Goal: Task Accomplishment & Management: Manage account settings

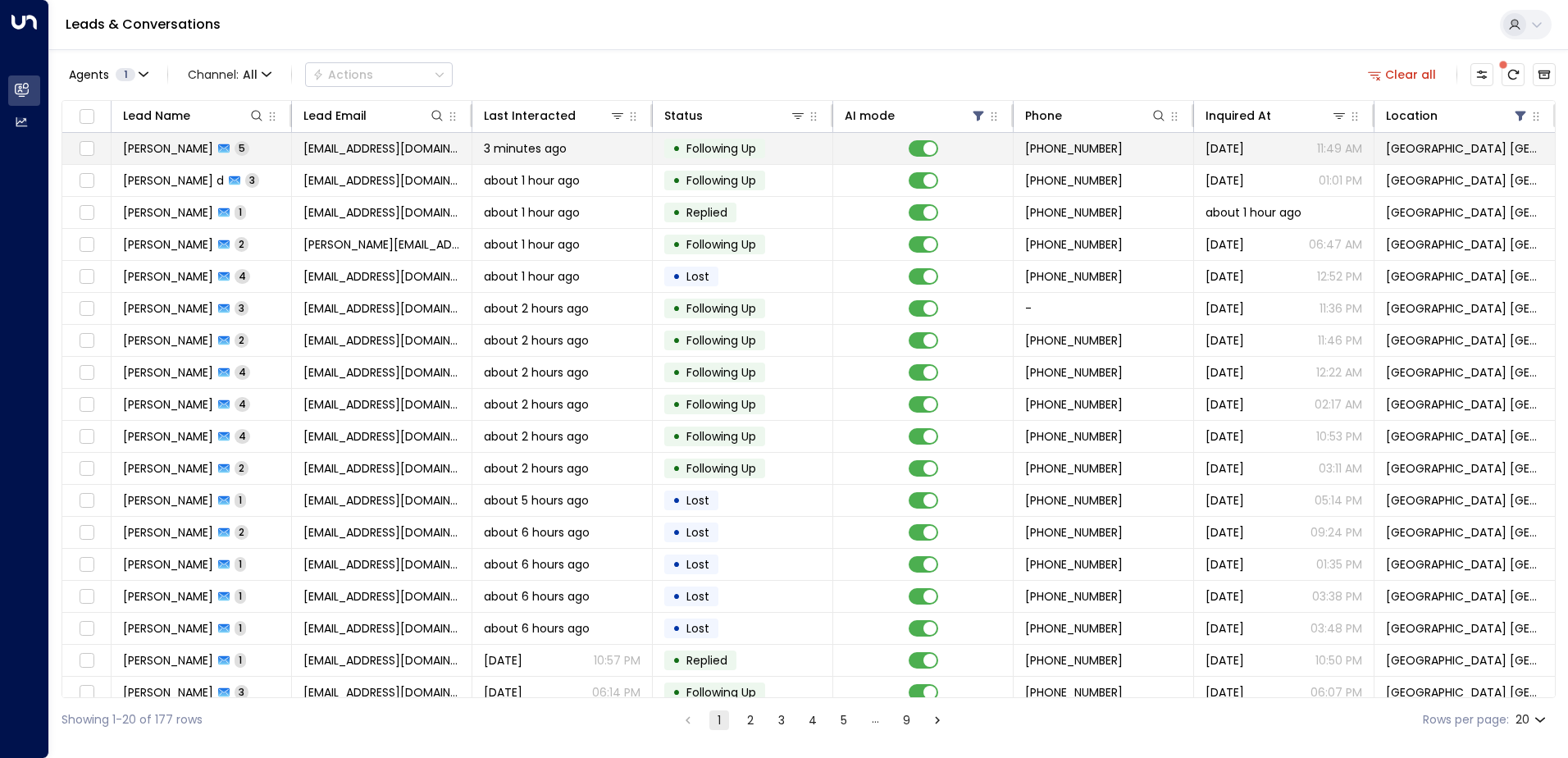
click at [329, 152] on span "[EMAIL_ADDRESS][DOMAIN_NAME]" at bounding box center [382, 148] width 157 height 17
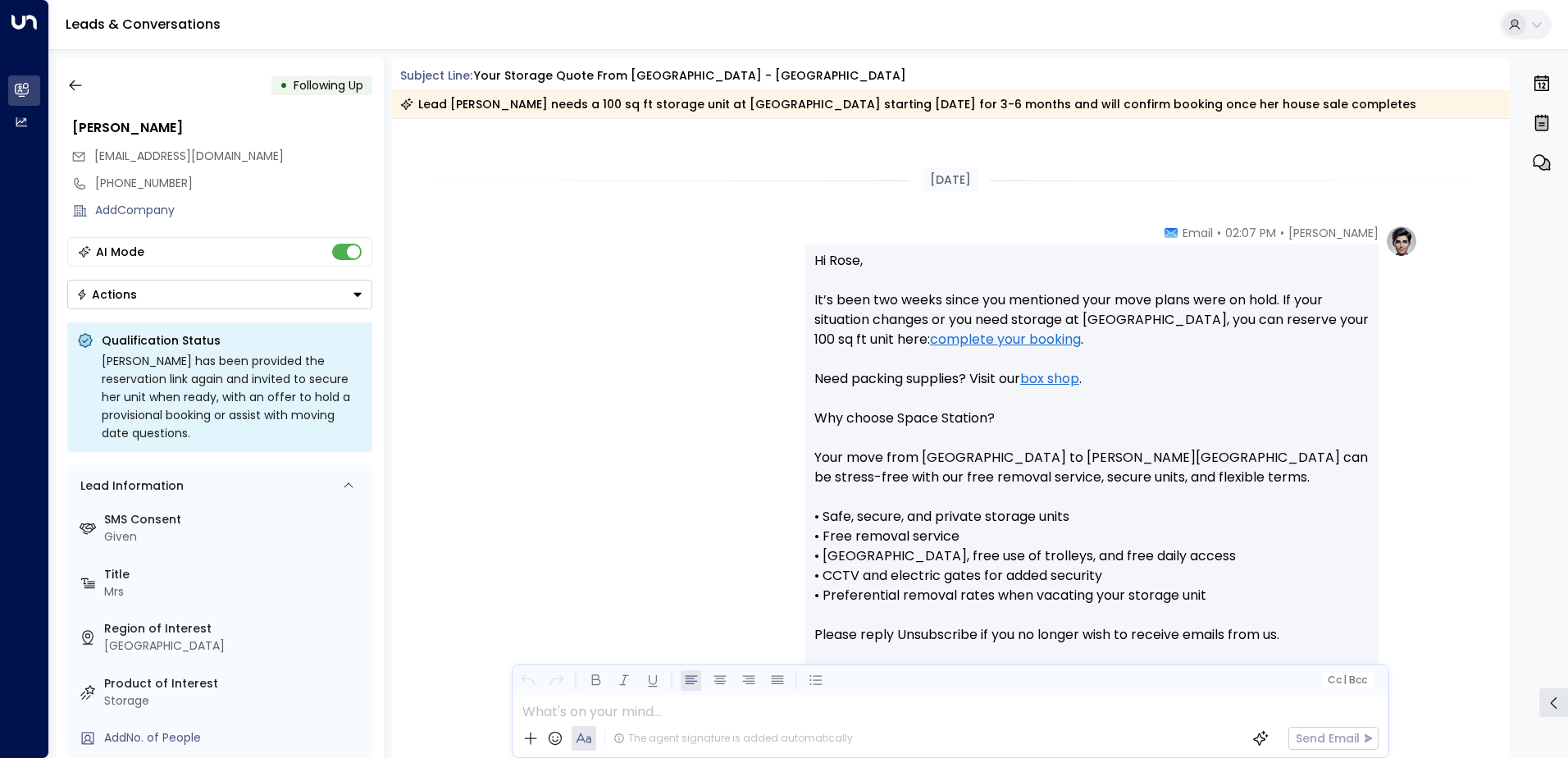
scroll to position [3491, 0]
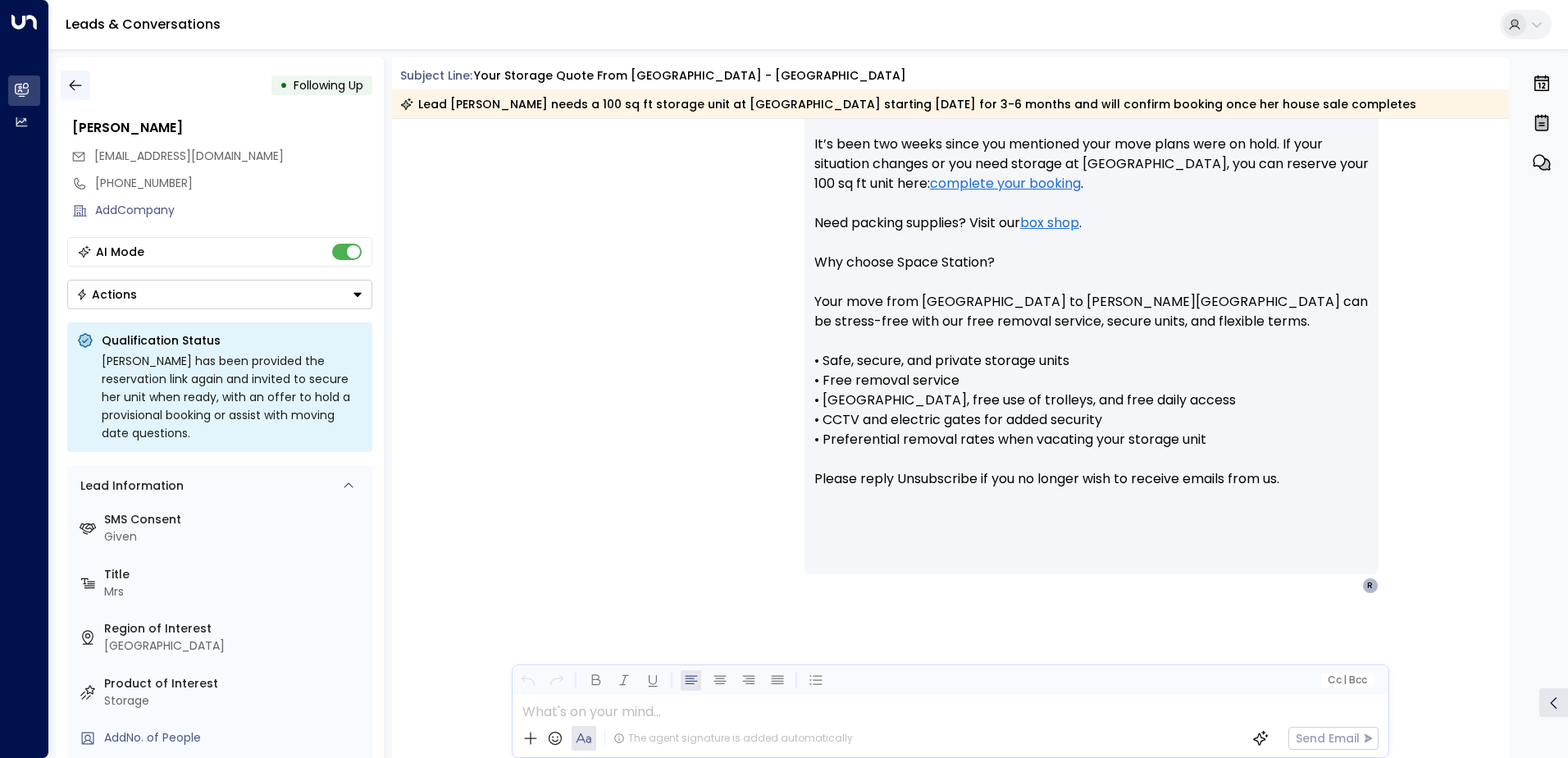
click at [77, 81] on icon "button" at bounding box center [76, 86] width 17 height 17
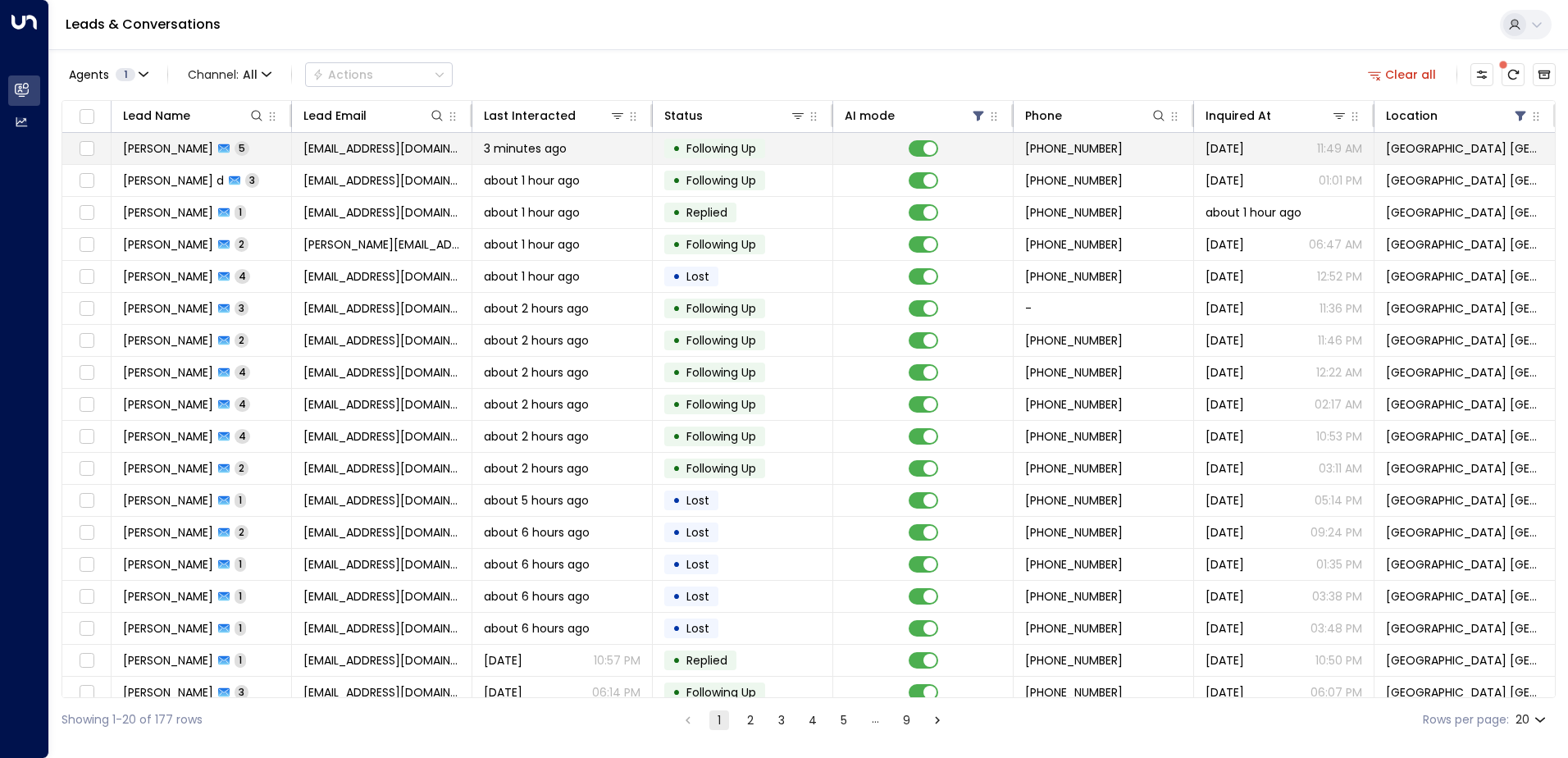
click at [390, 157] on td "[EMAIL_ADDRESS][DOMAIN_NAME]" at bounding box center [382, 147] width 180 height 31
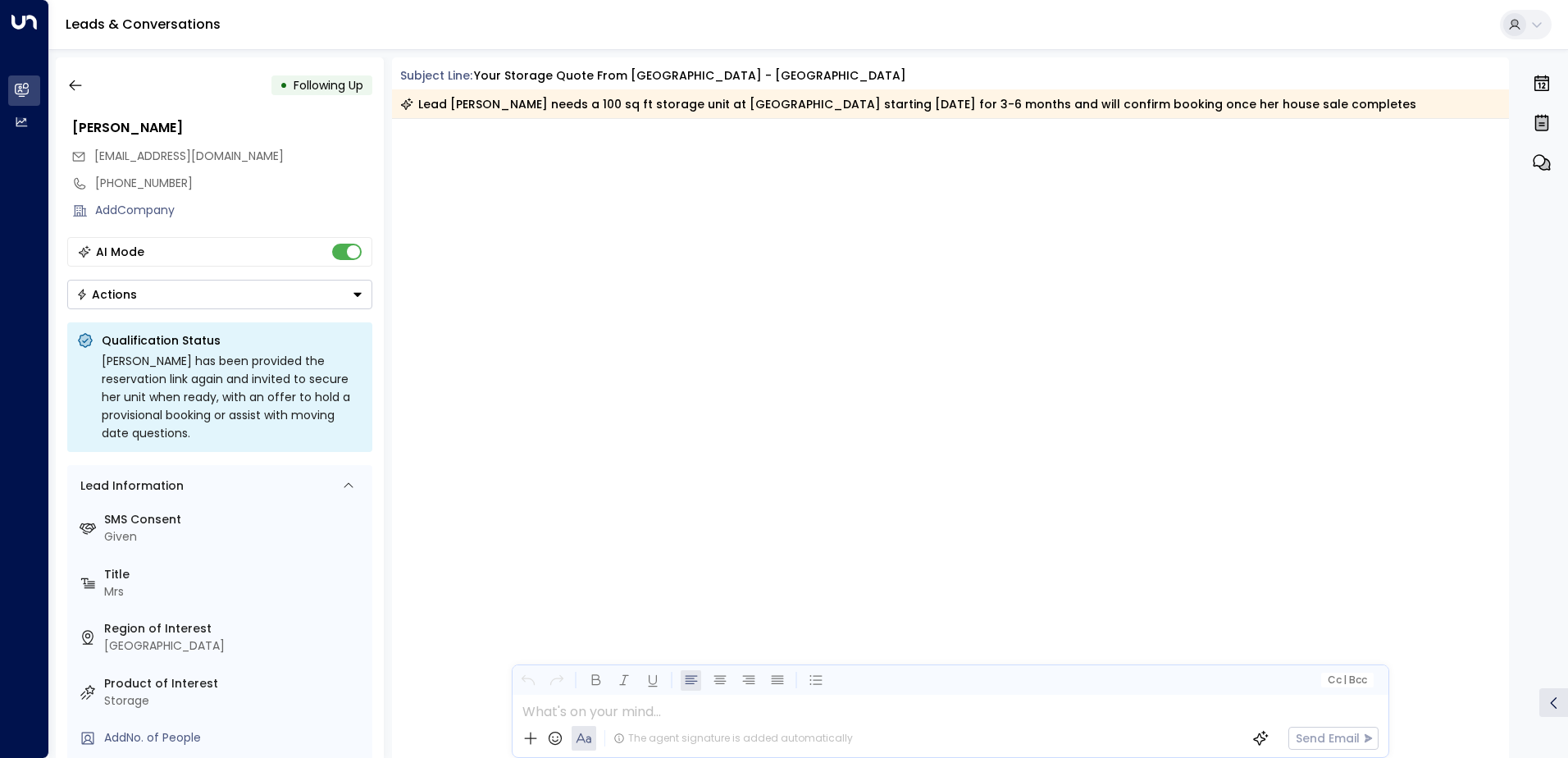
scroll to position [3212, 0]
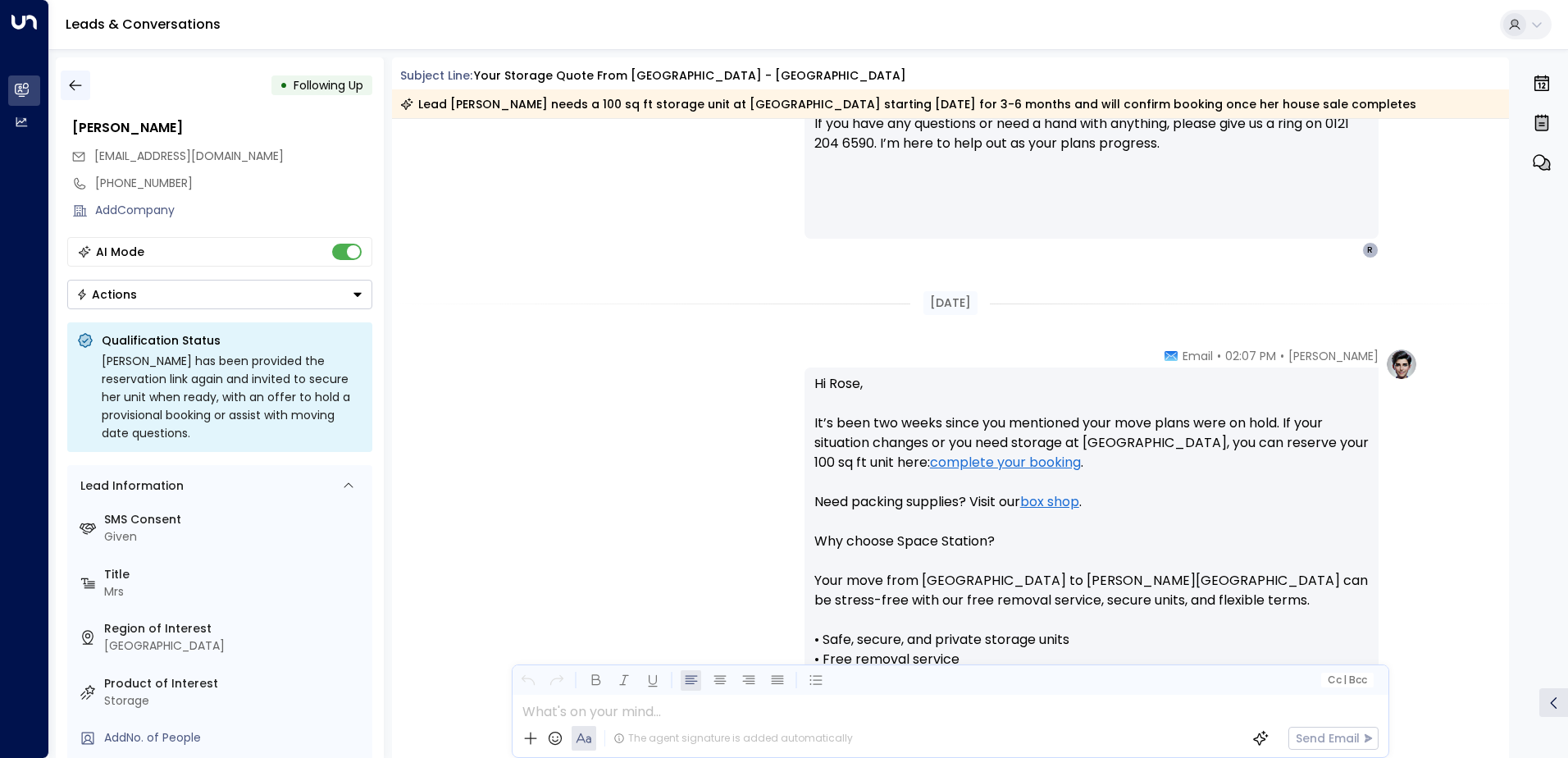
click at [82, 86] on icon "button" at bounding box center [76, 86] width 17 height 17
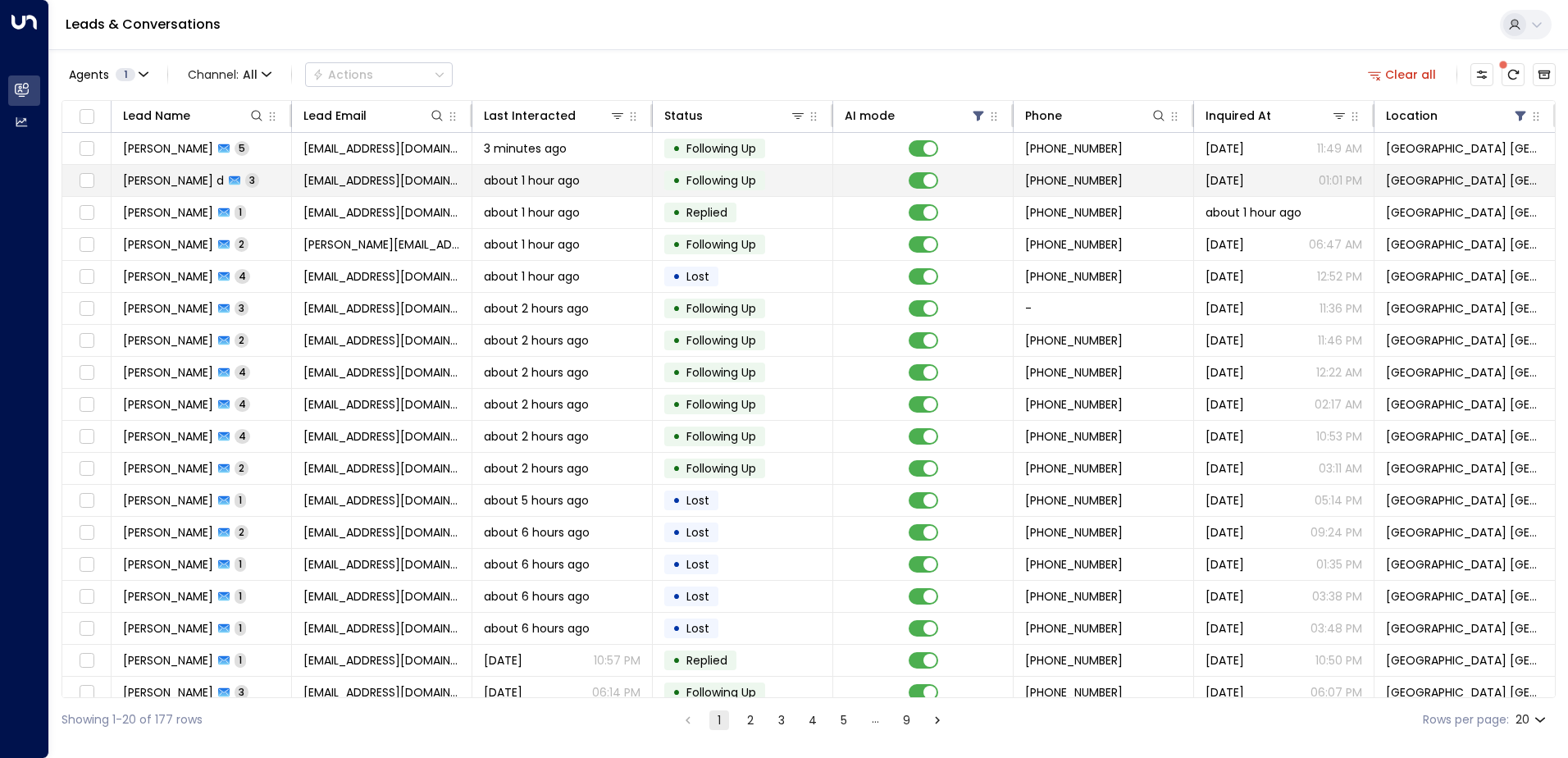
click at [365, 186] on span "[EMAIL_ADDRESS][DOMAIN_NAME]" at bounding box center [382, 180] width 157 height 17
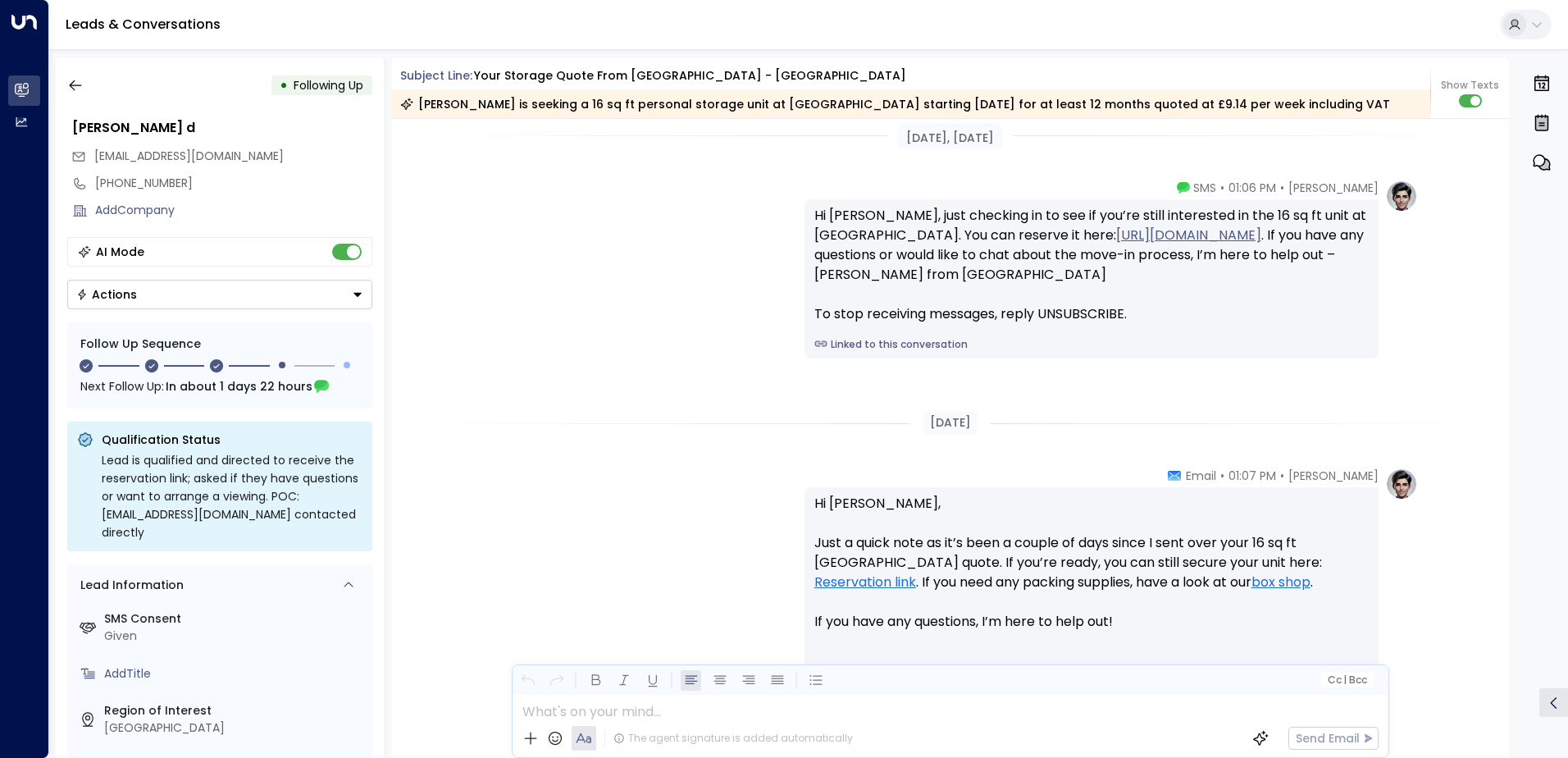
scroll to position [1947, 0]
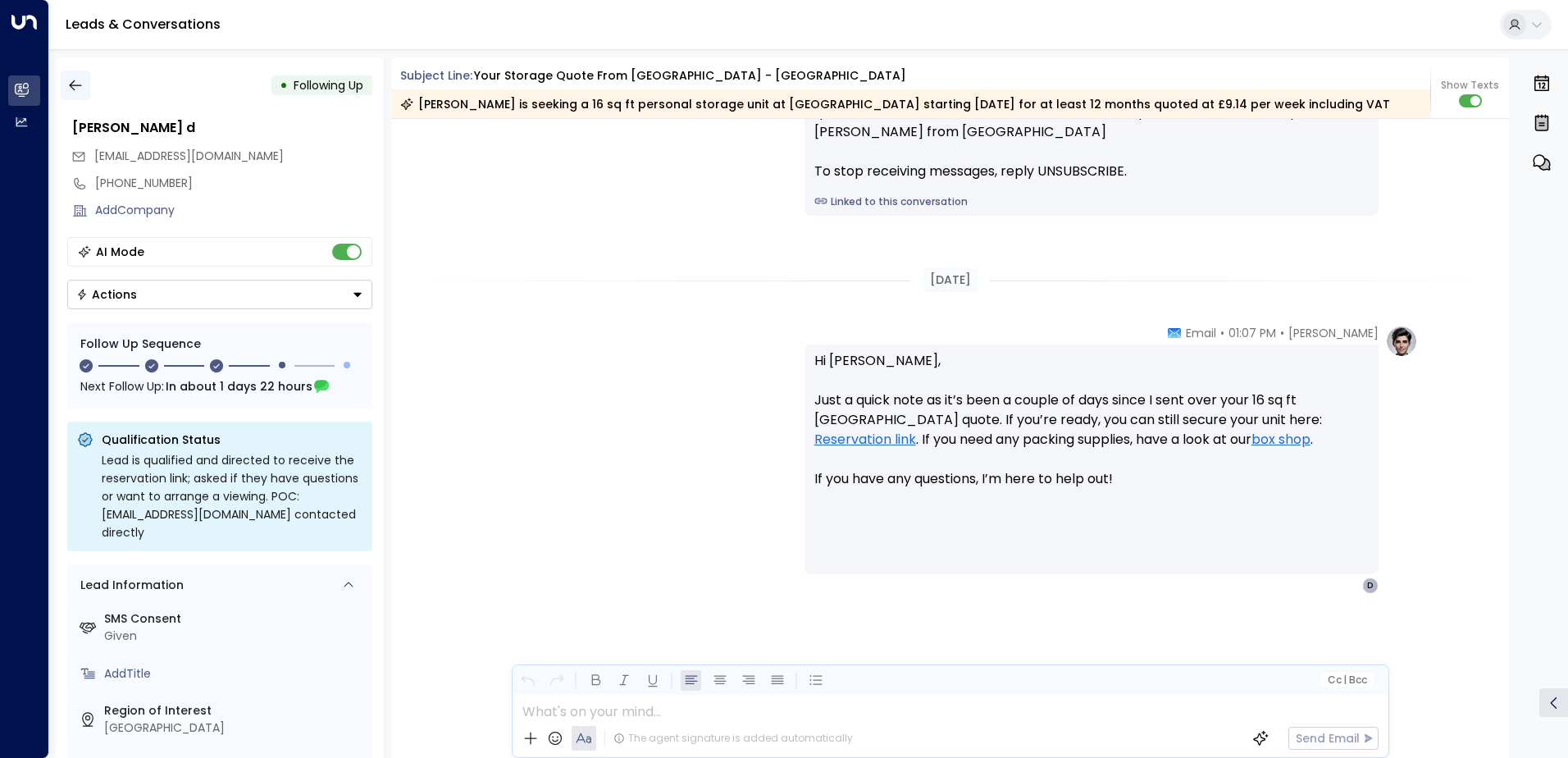
click at [71, 91] on icon "button" at bounding box center [76, 86] width 17 height 17
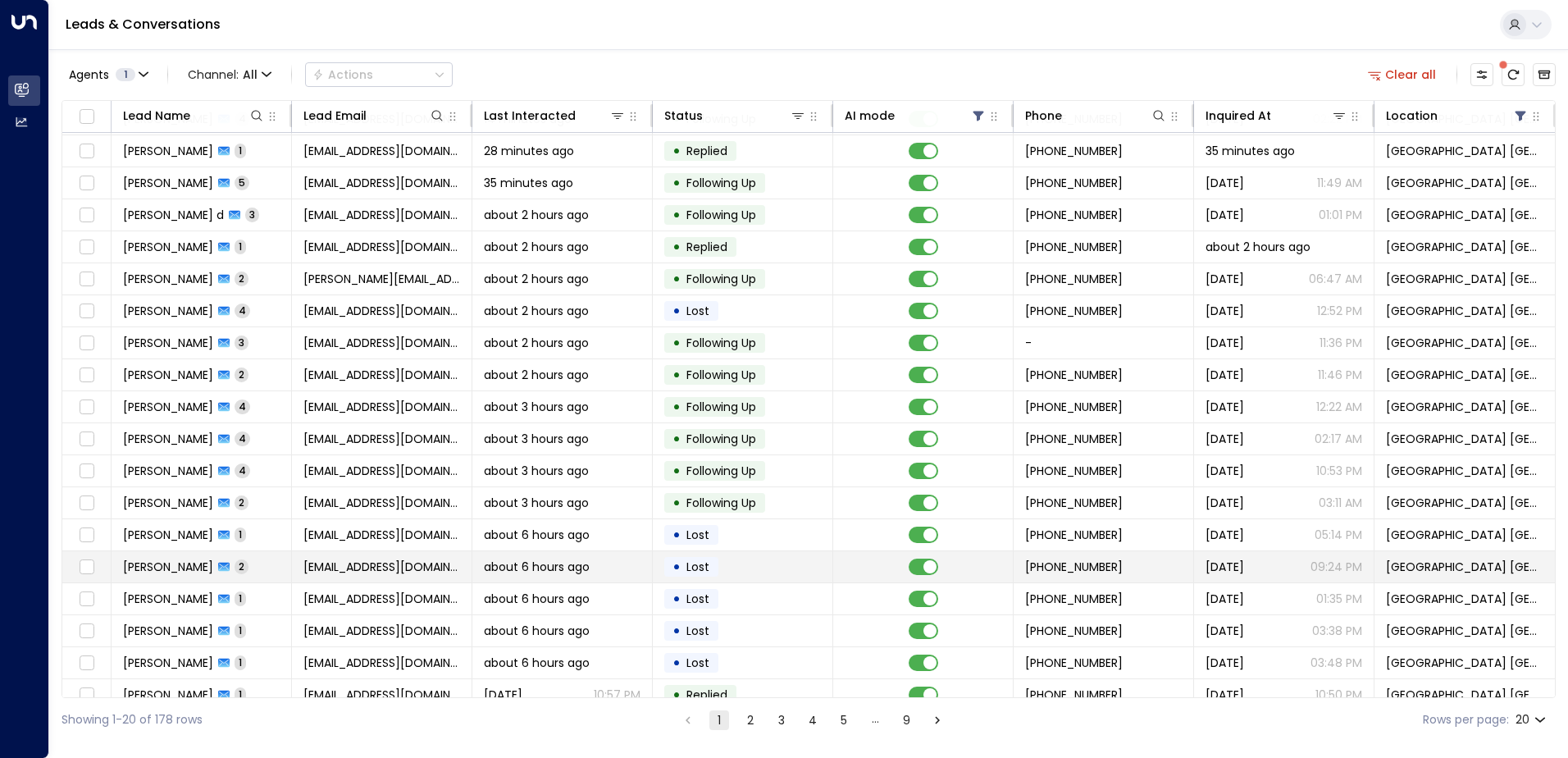
scroll to position [80, 0]
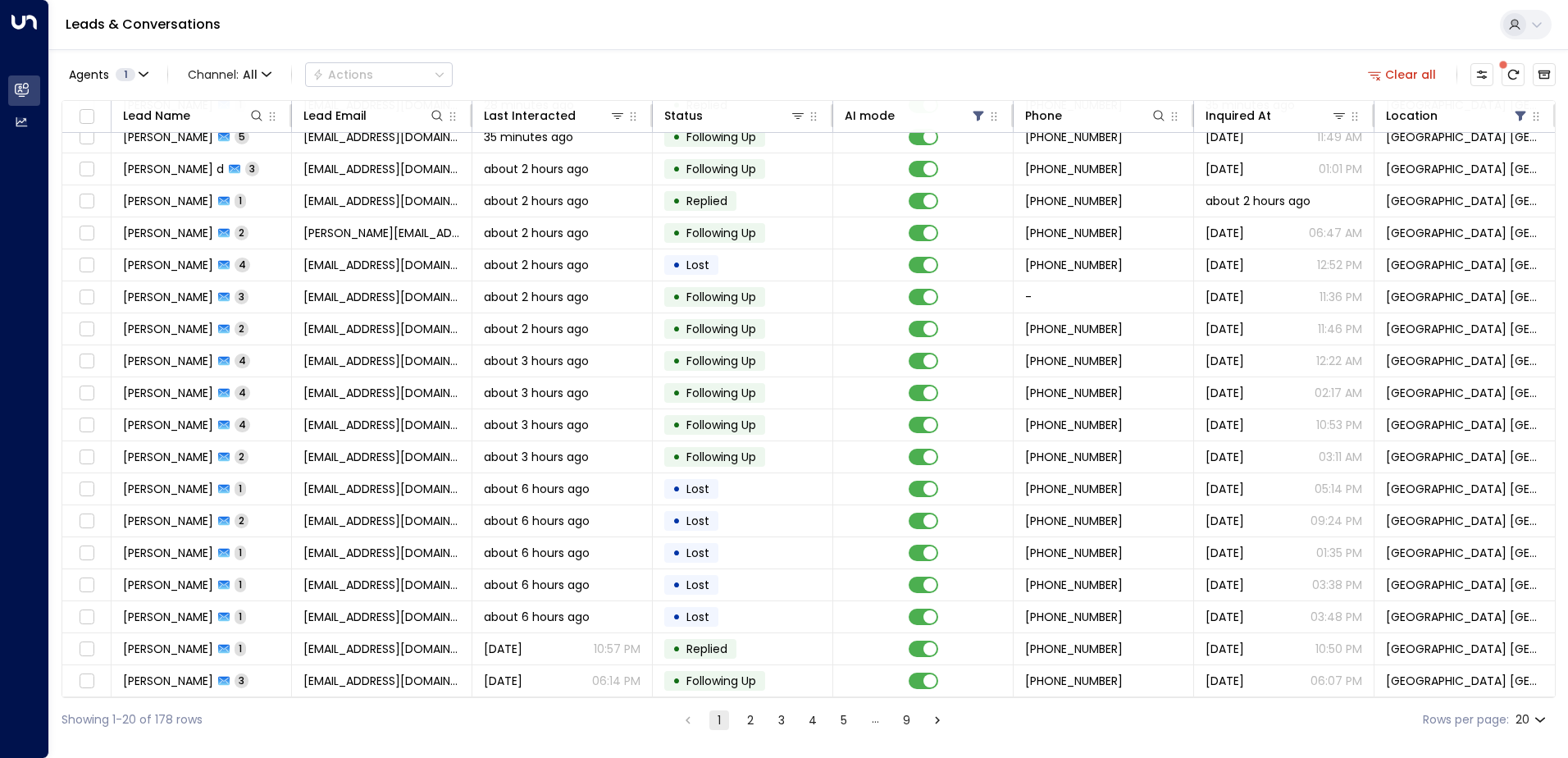
click at [768, 723] on ul "1 2 3 4 5 … 9" at bounding box center [813, 720] width 271 height 21
click at [781, 719] on button "3" at bounding box center [781, 720] width 20 height 20
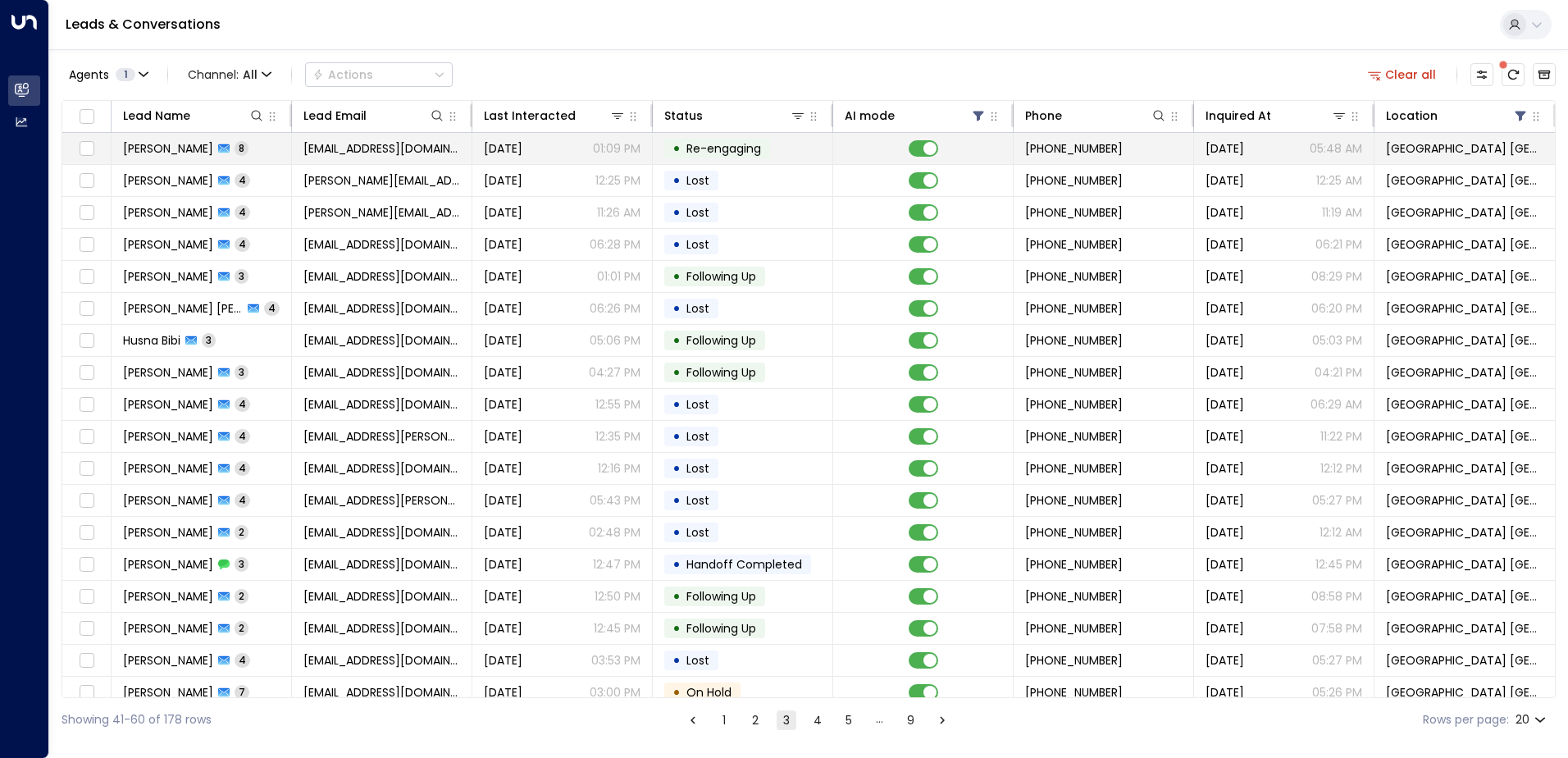
click at [264, 143] on td "[PERSON_NAME] 8" at bounding box center [201, 147] width 180 height 31
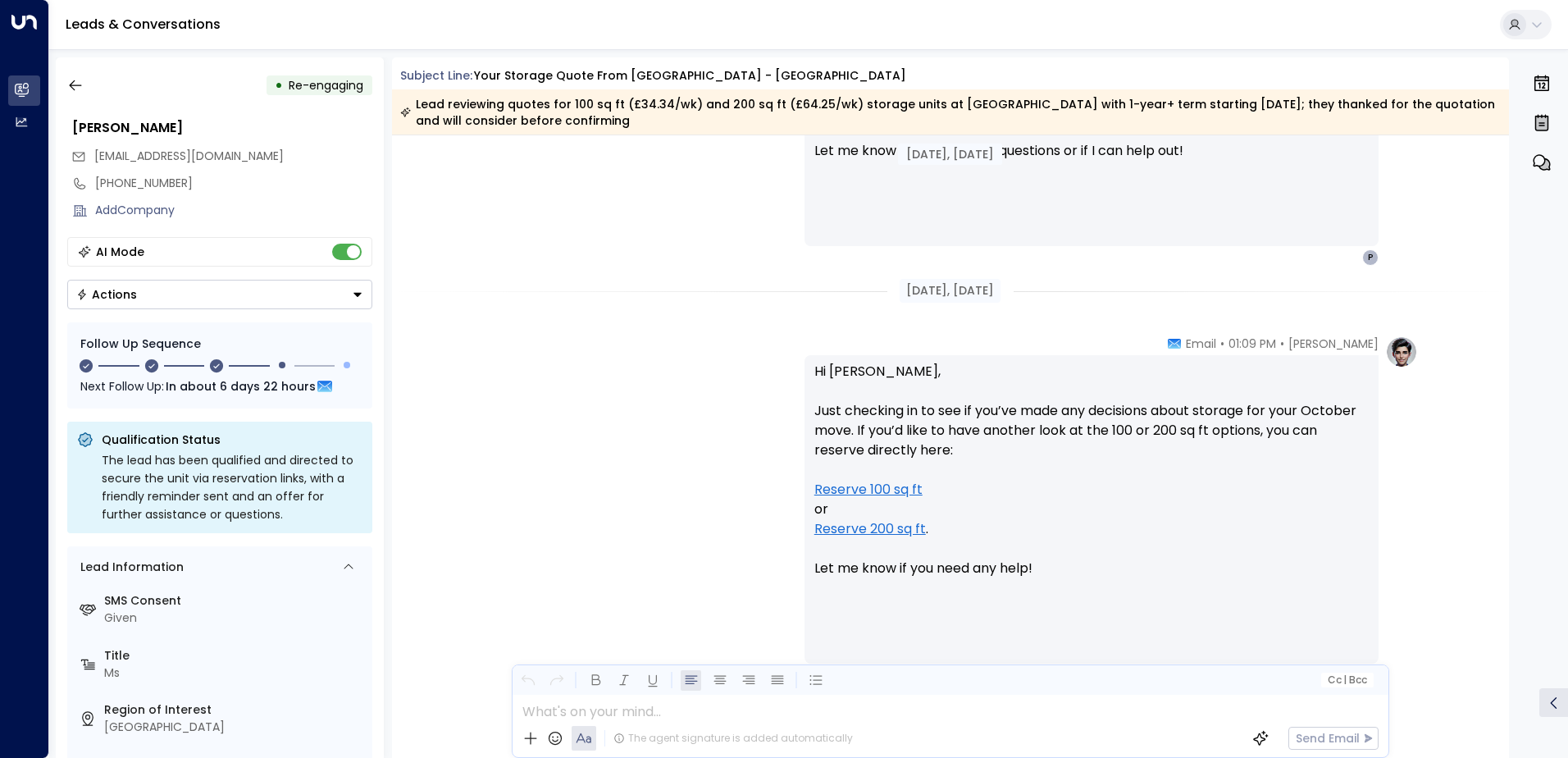
scroll to position [3704, 0]
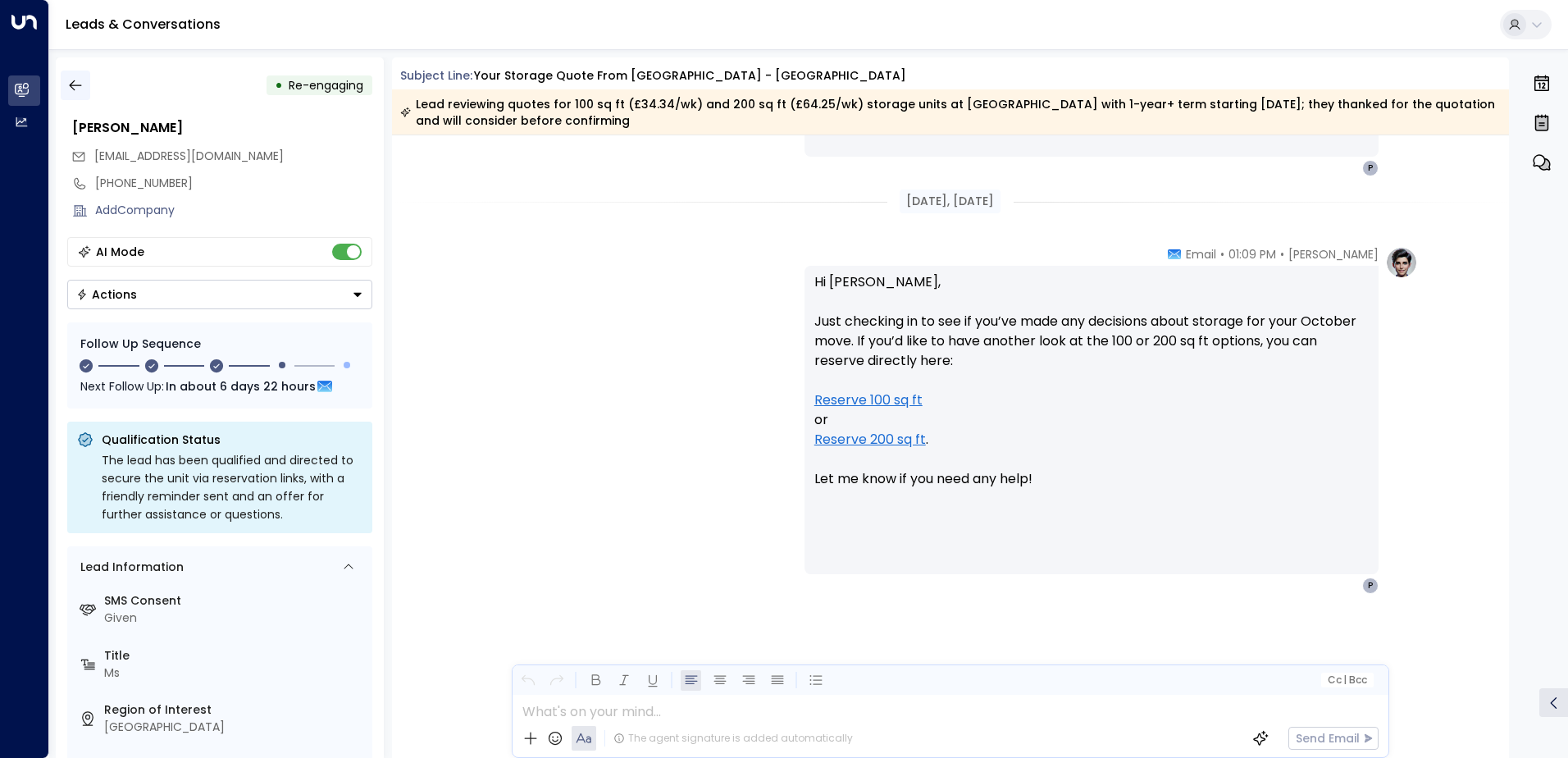
click at [77, 89] on icon "button" at bounding box center [76, 86] width 17 height 17
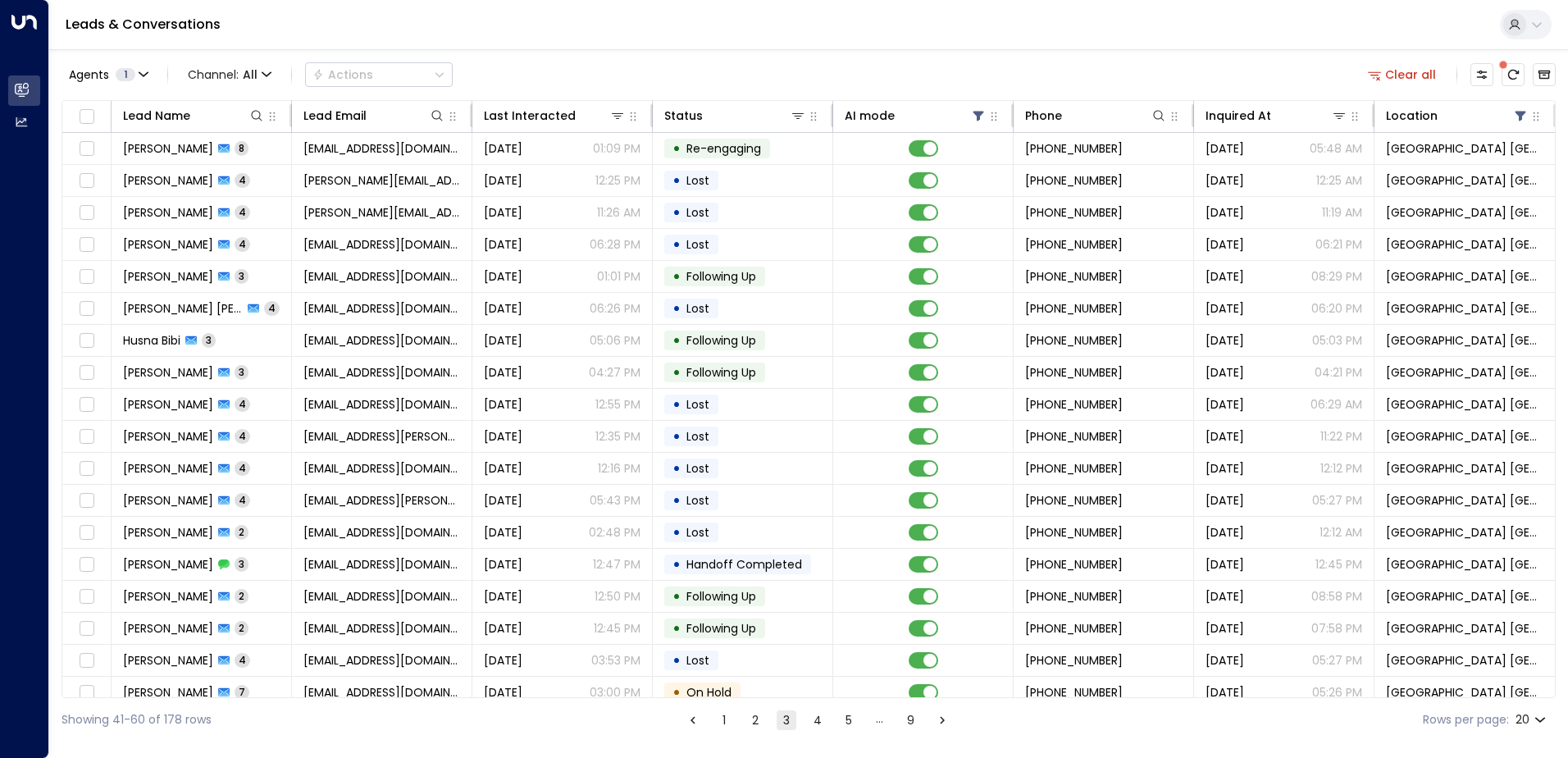
click at [751, 719] on button "2" at bounding box center [755, 720] width 20 height 20
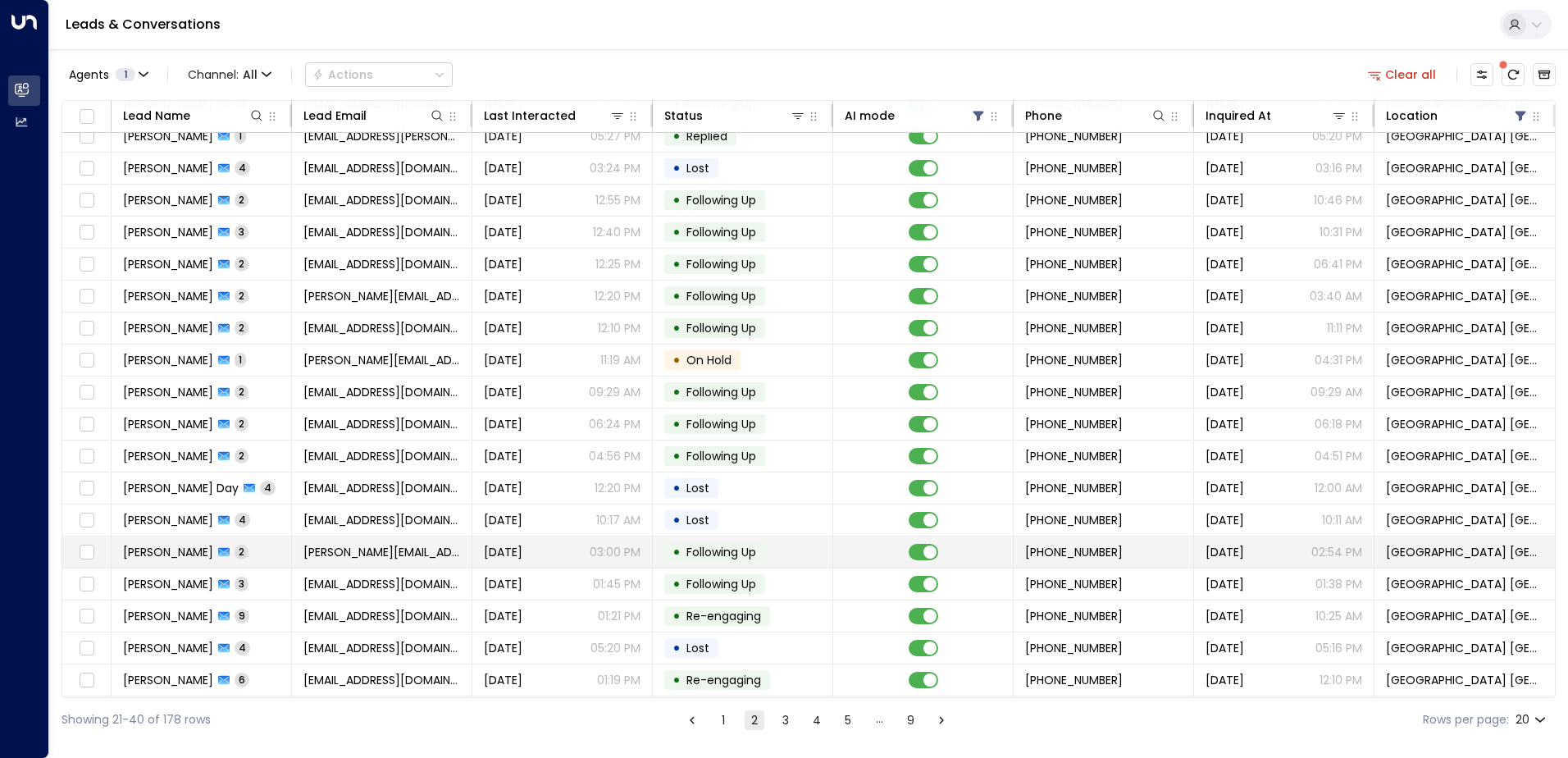
scroll to position [80, 0]
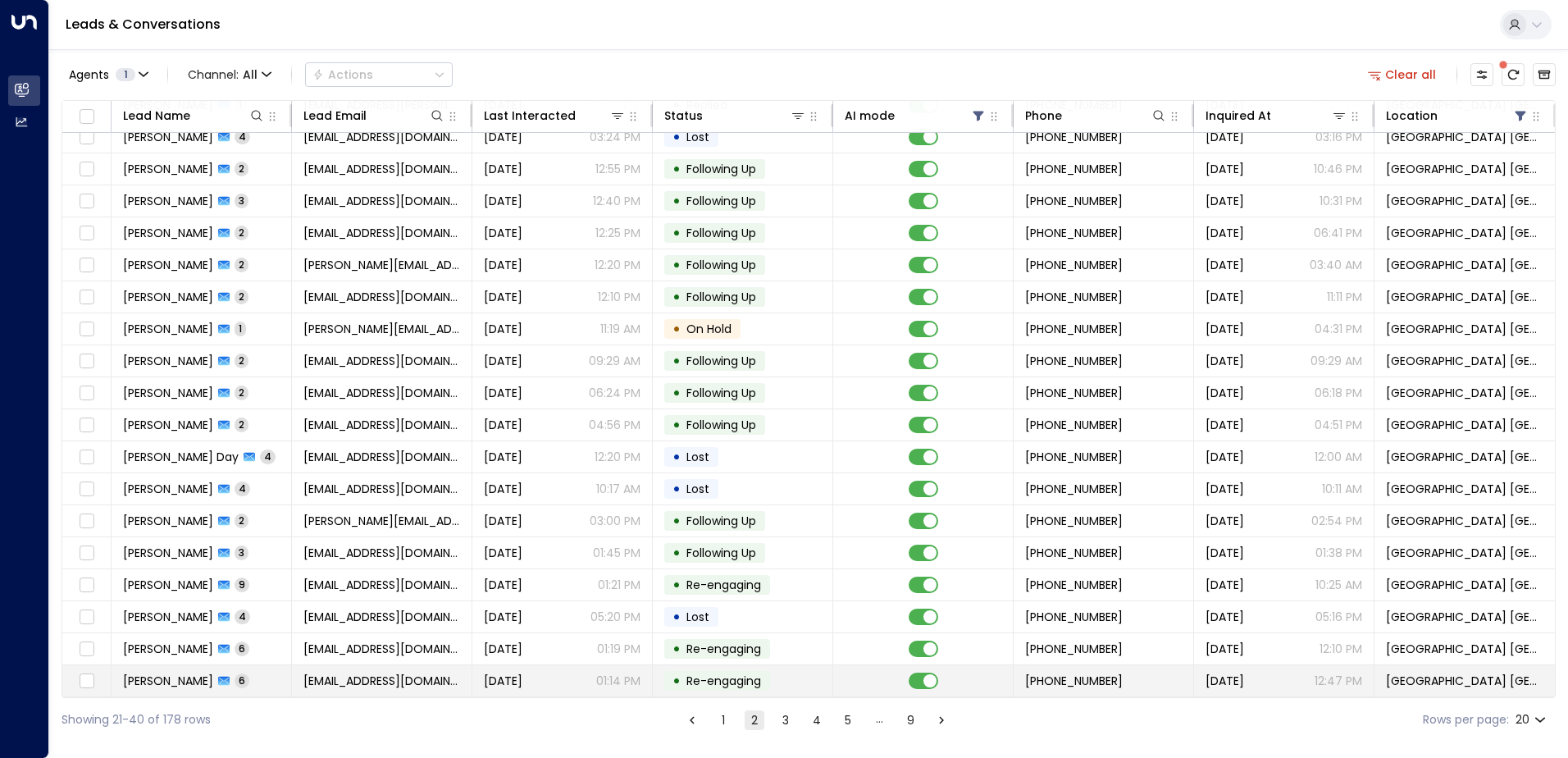
click at [236, 668] on td "[PERSON_NAME] 6" at bounding box center [201, 680] width 180 height 31
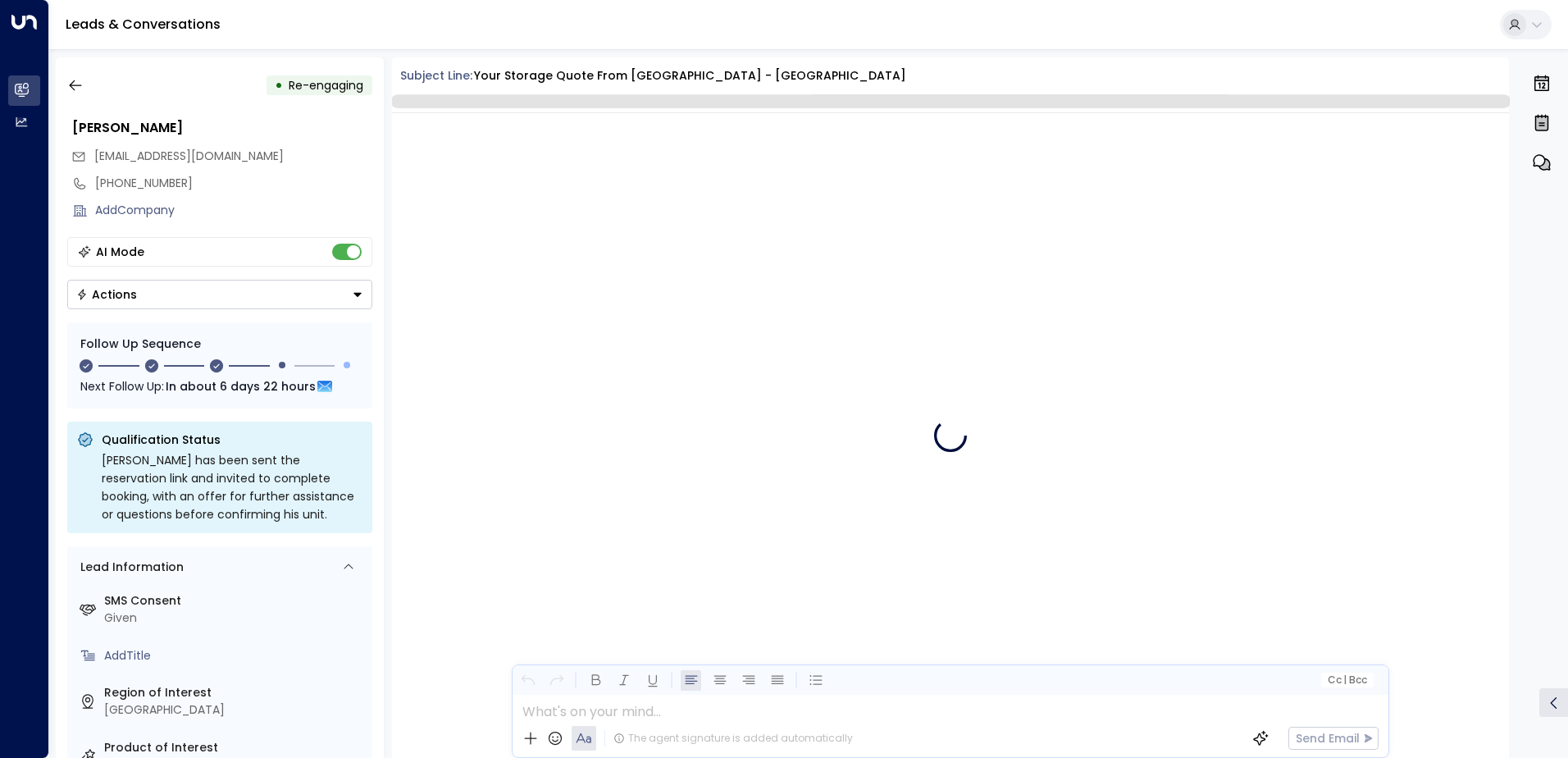
scroll to position [3465, 0]
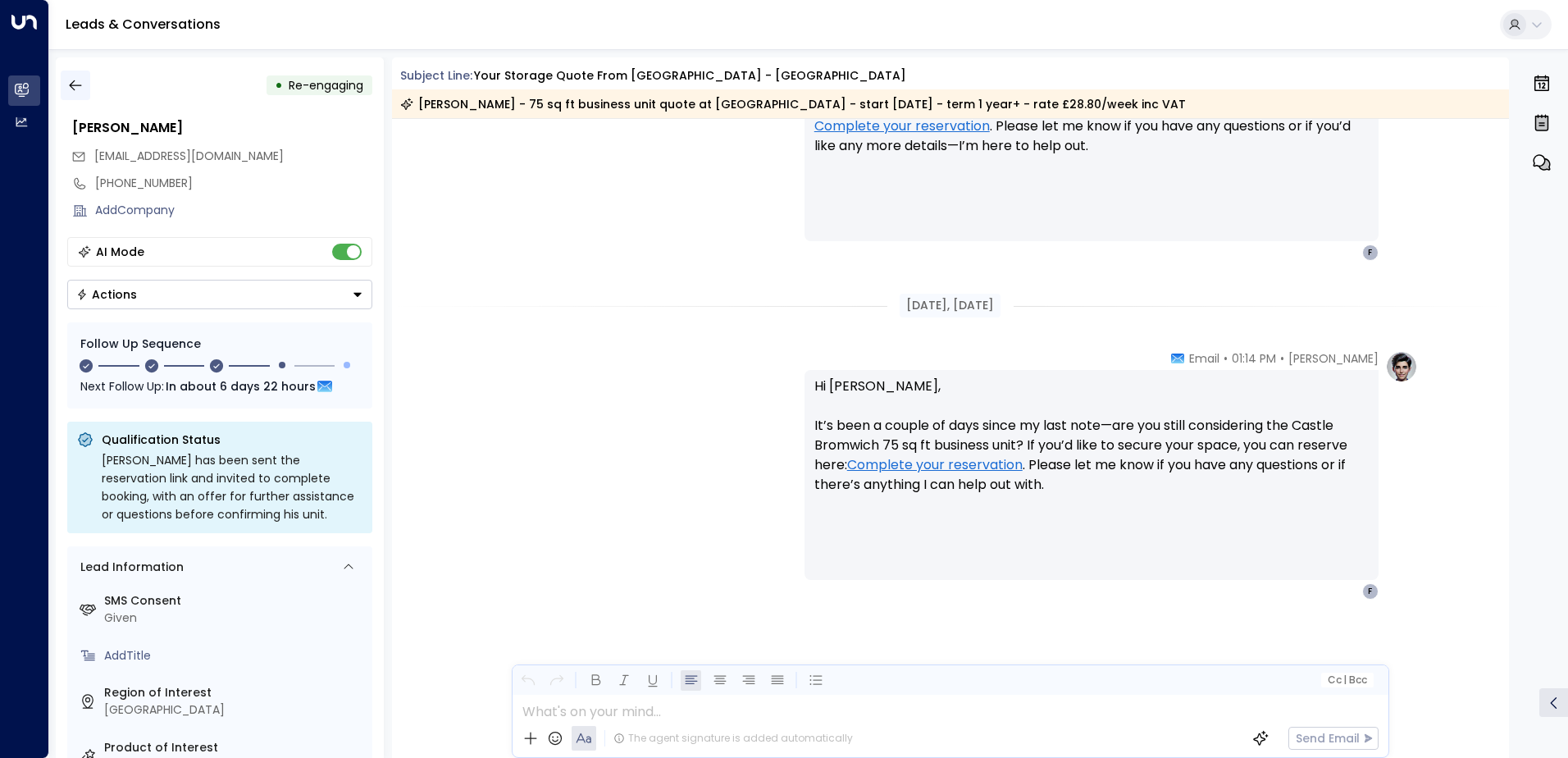
click at [81, 85] on icon "button" at bounding box center [75, 85] width 12 height 10
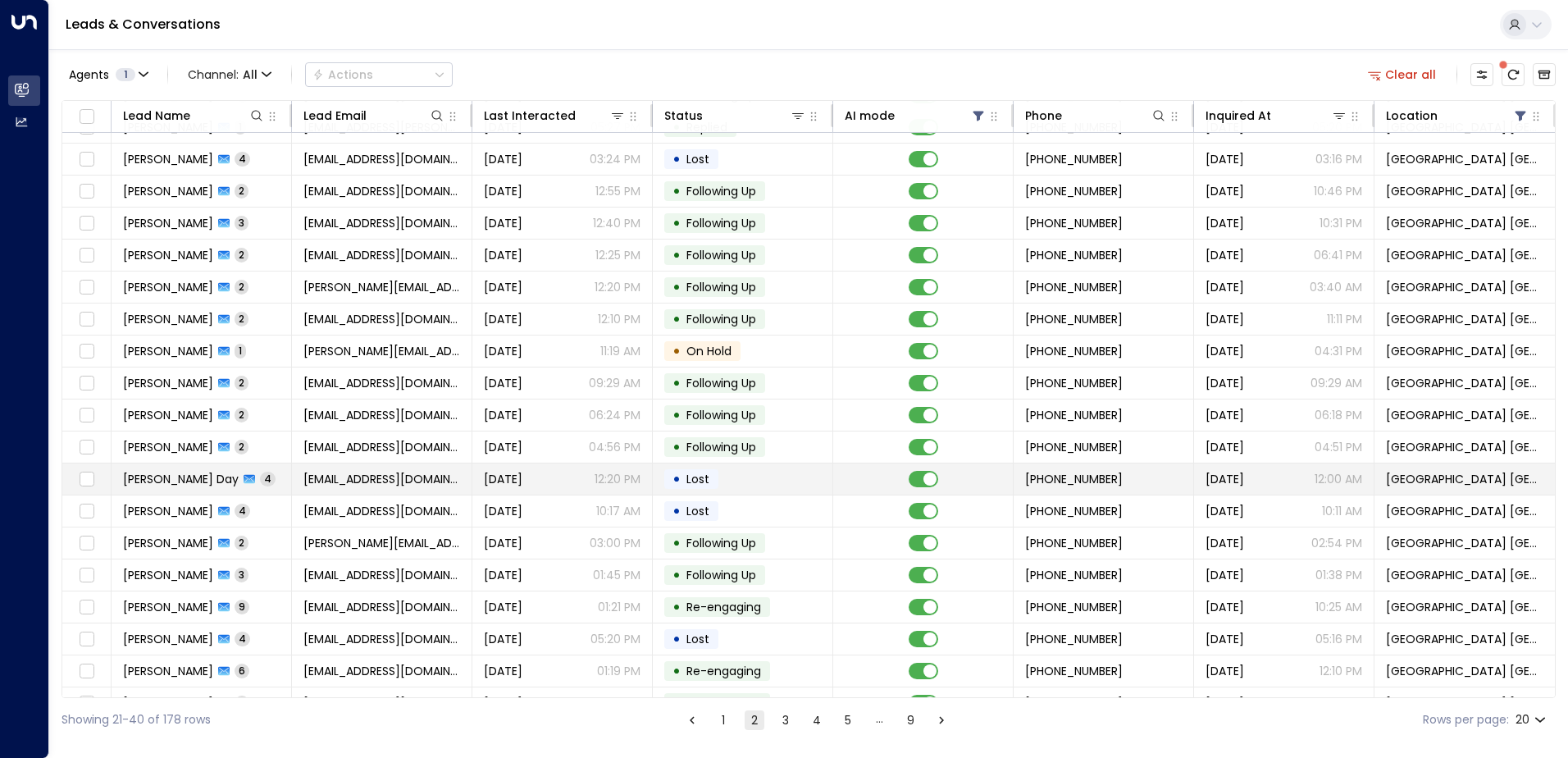
scroll to position [80, 0]
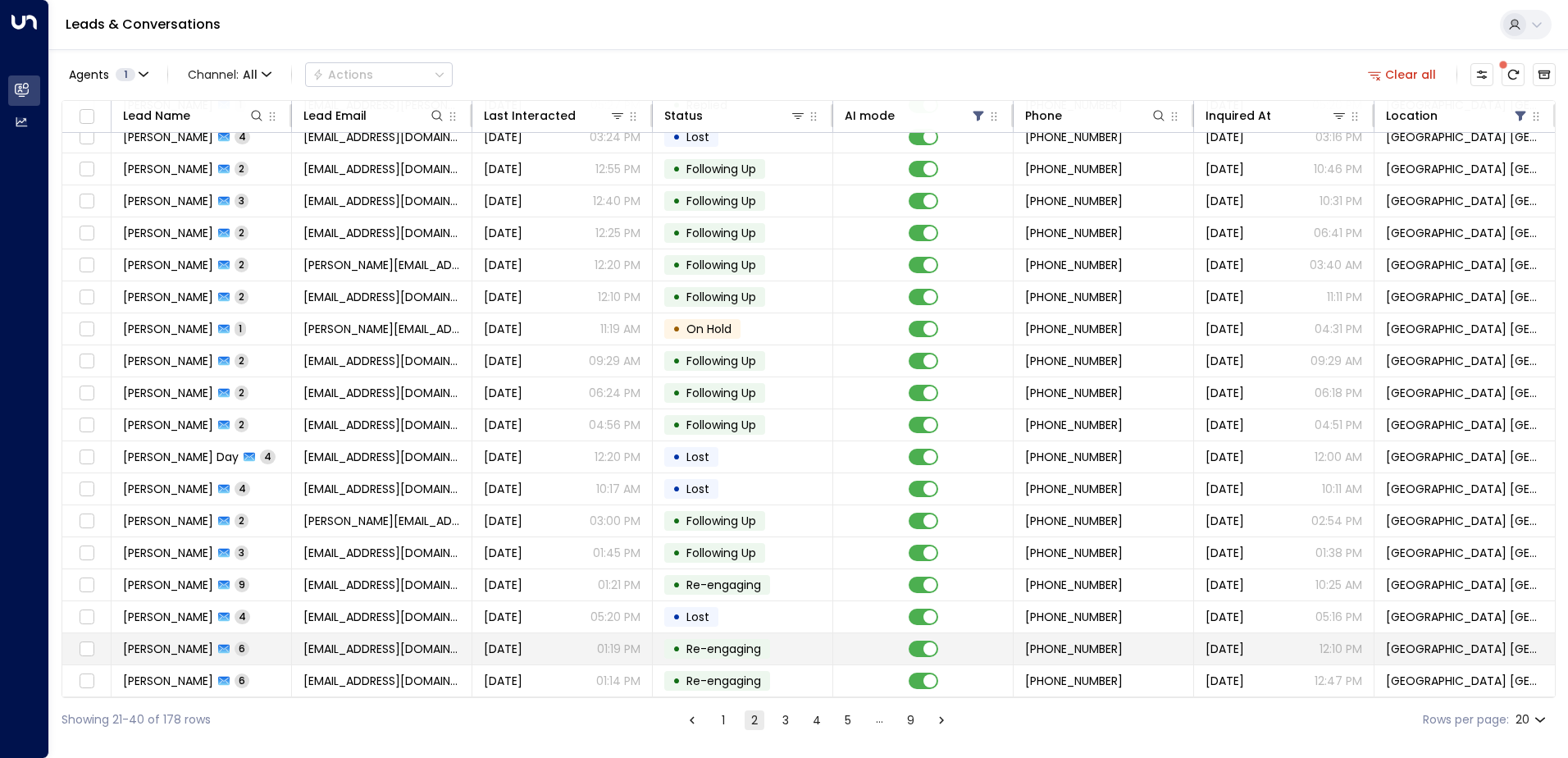
click at [434, 651] on span "[EMAIL_ADDRESS][DOMAIN_NAME]" at bounding box center [382, 649] width 157 height 17
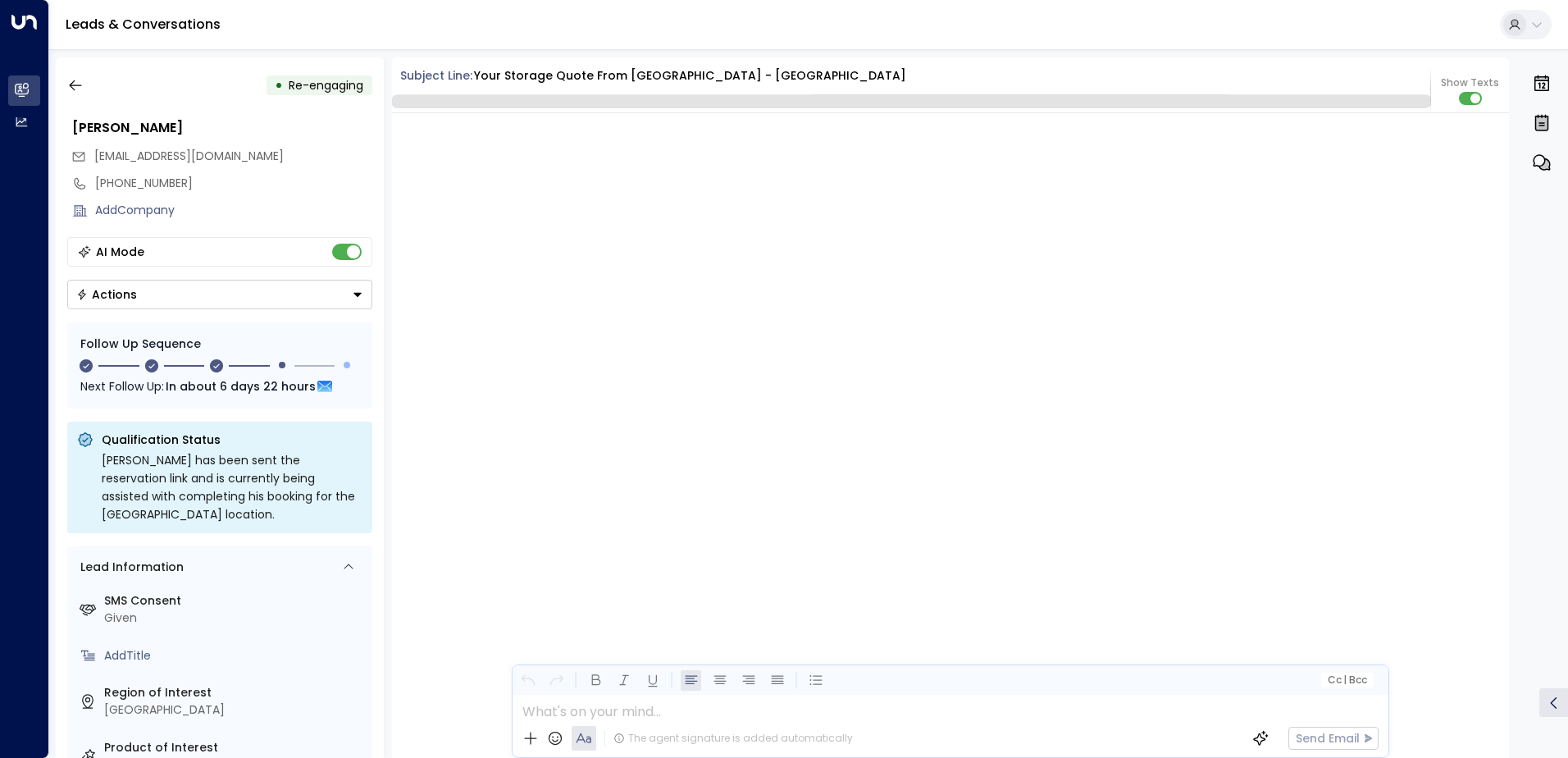
scroll to position [5387, 0]
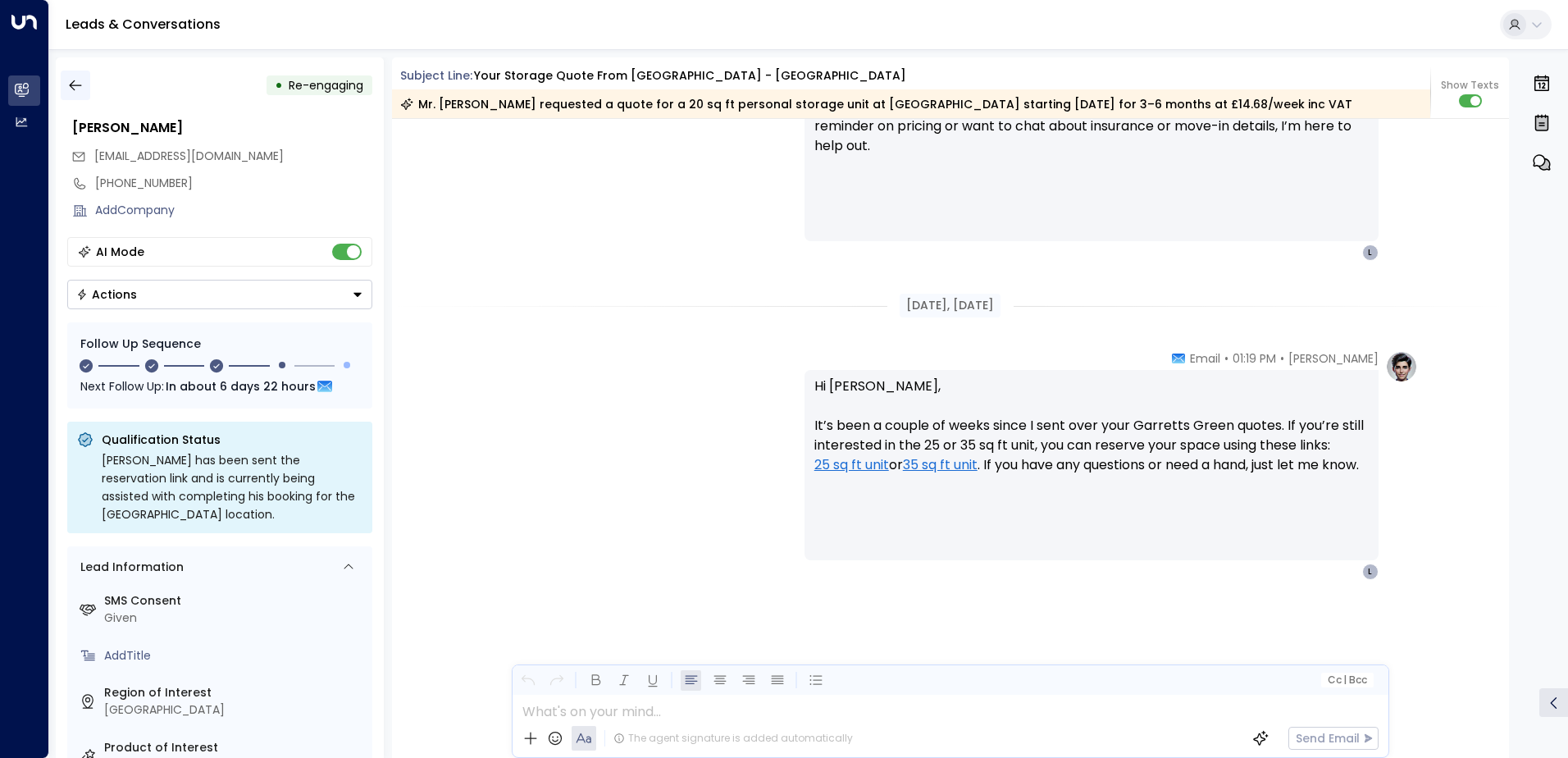
click at [79, 82] on icon "button" at bounding box center [76, 86] width 17 height 17
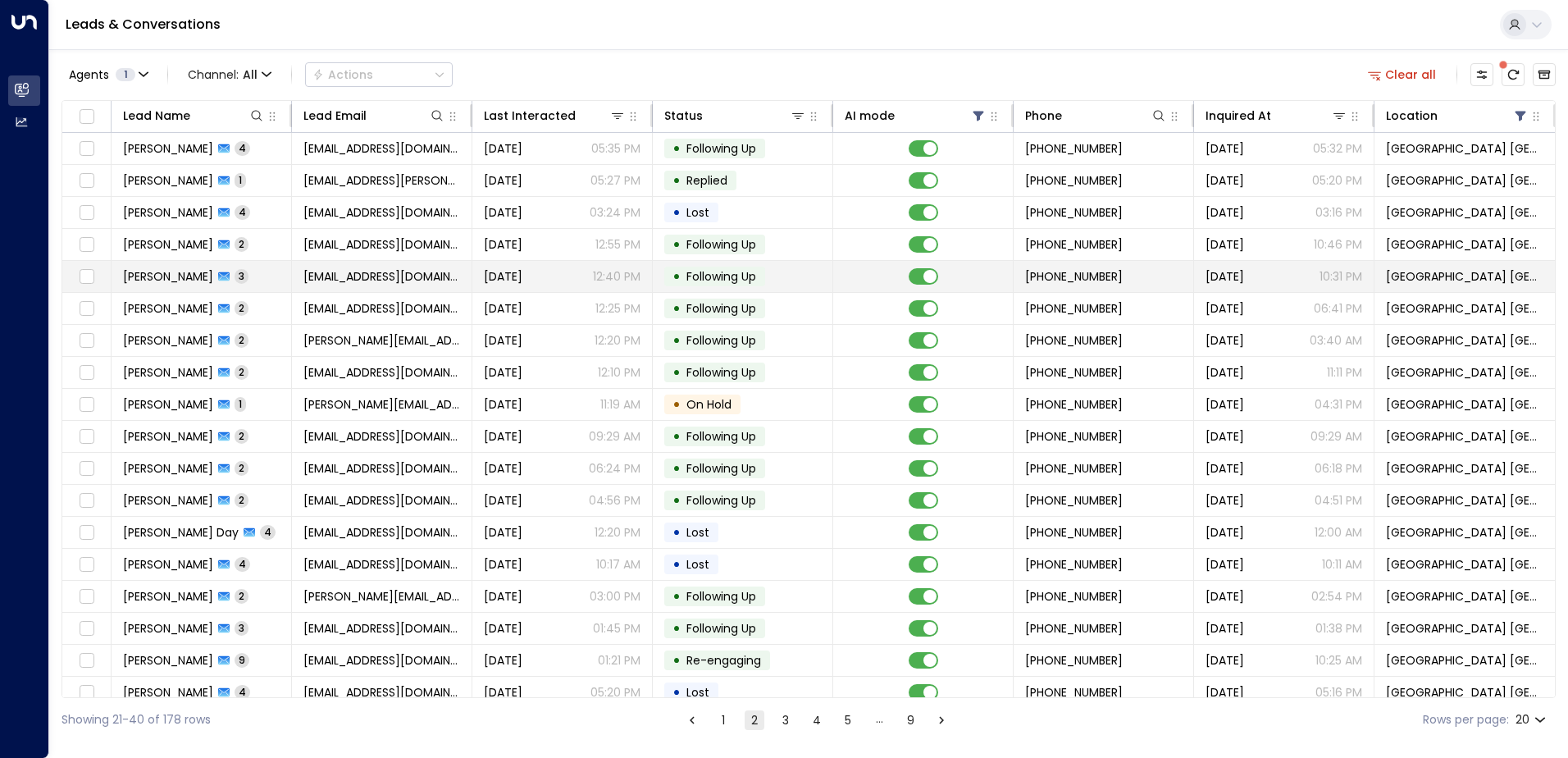
click at [341, 287] on td "[EMAIL_ADDRESS][DOMAIN_NAME]" at bounding box center [382, 275] width 180 height 31
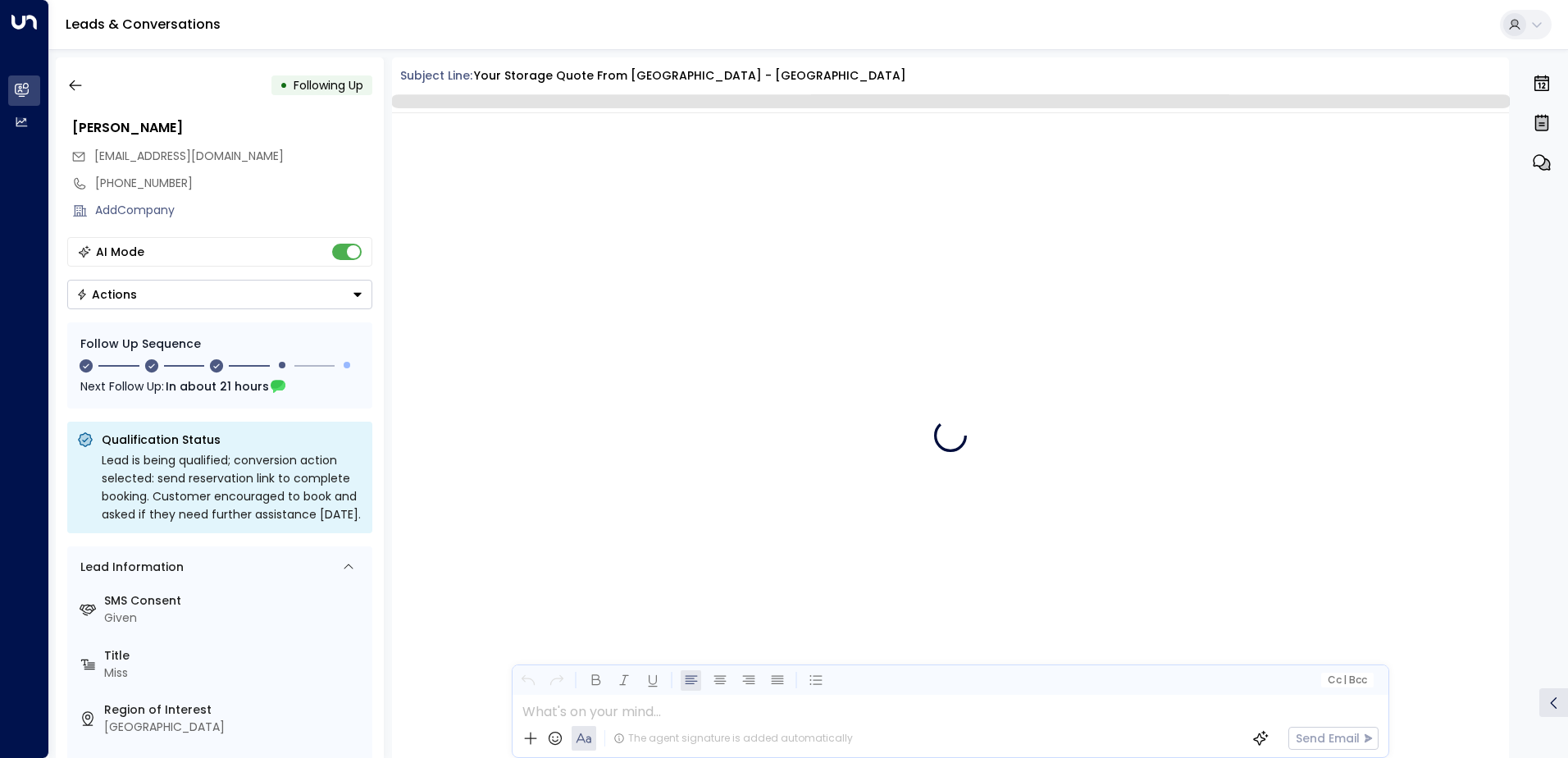
scroll to position [2003, 0]
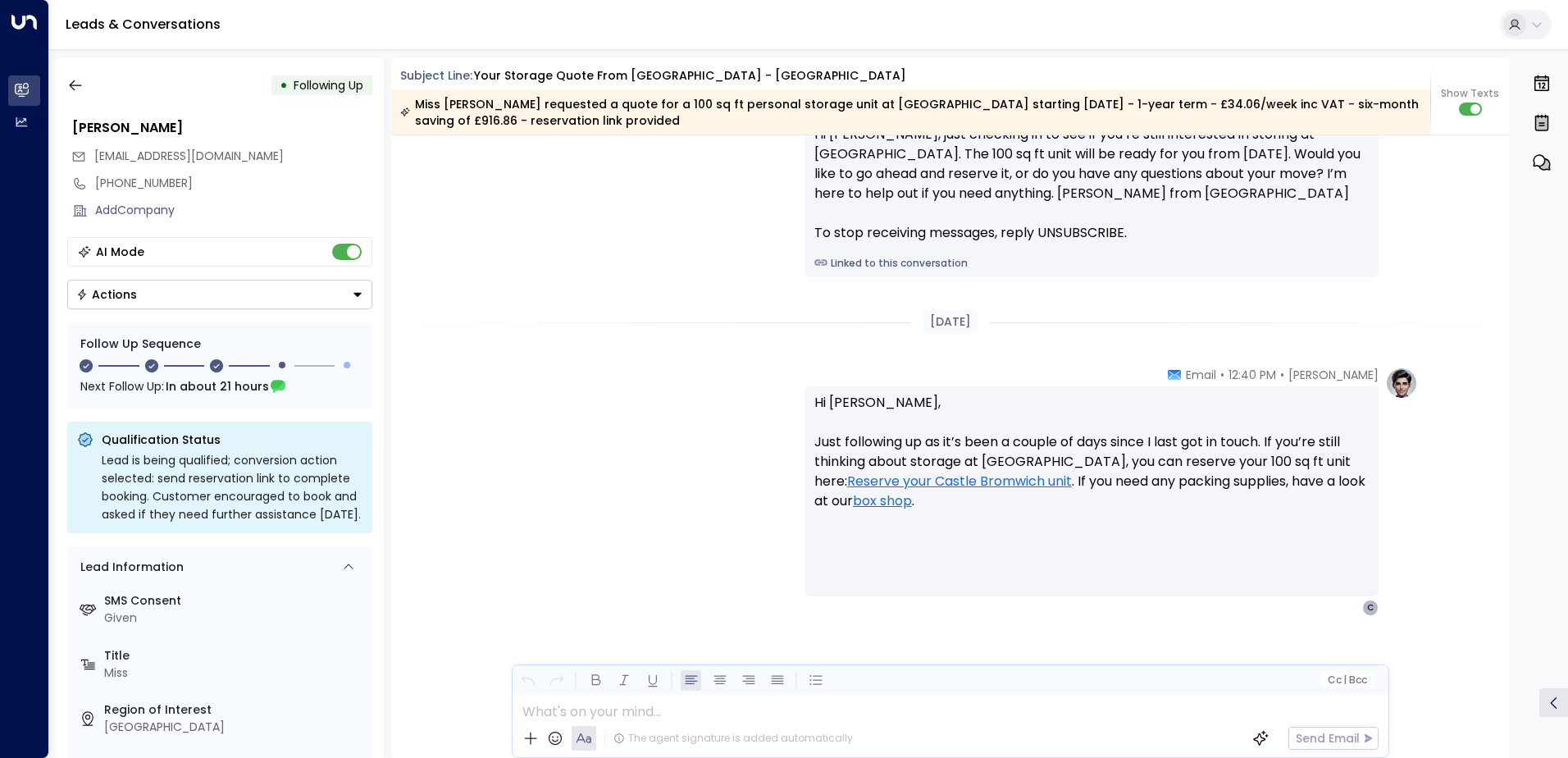
click at [137, 298] on button "Actions" at bounding box center [219, 295] width 305 height 30
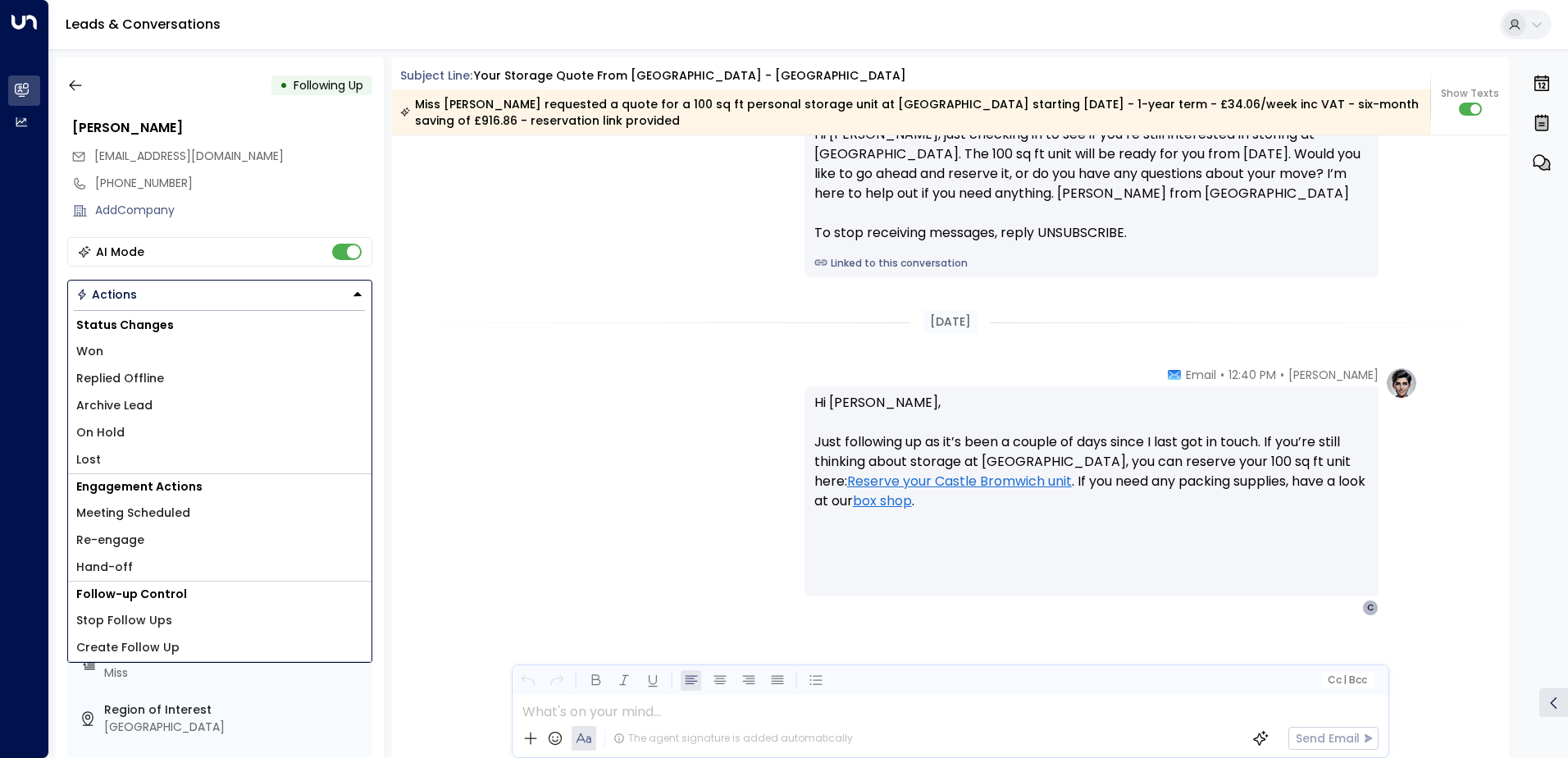
click at [105, 463] on li "Lost" at bounding box center [219, 459] width 303 height 27
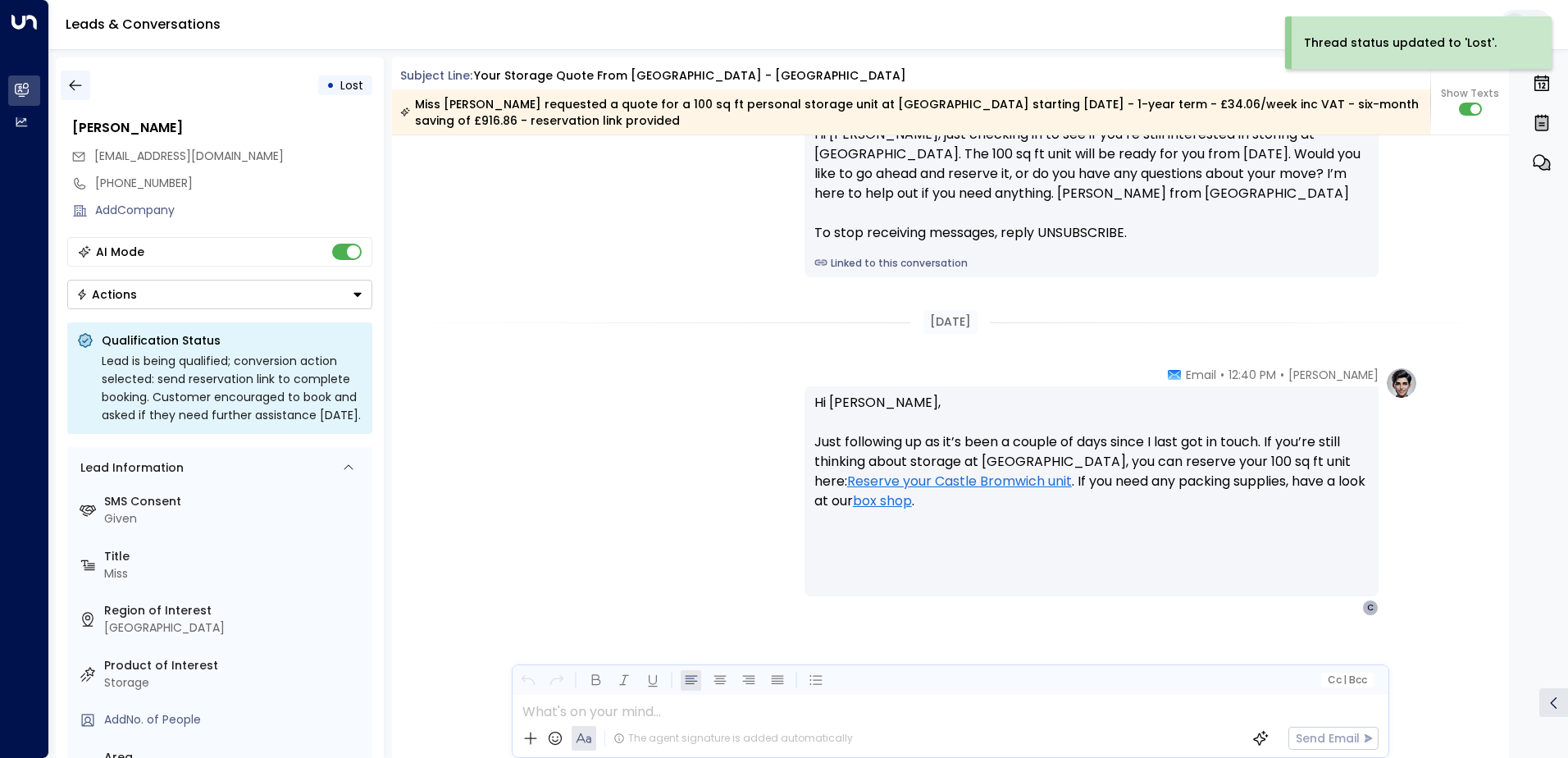
click at [74, 86] on icon "button" at bounding box center [76, 86] width 17 height 17
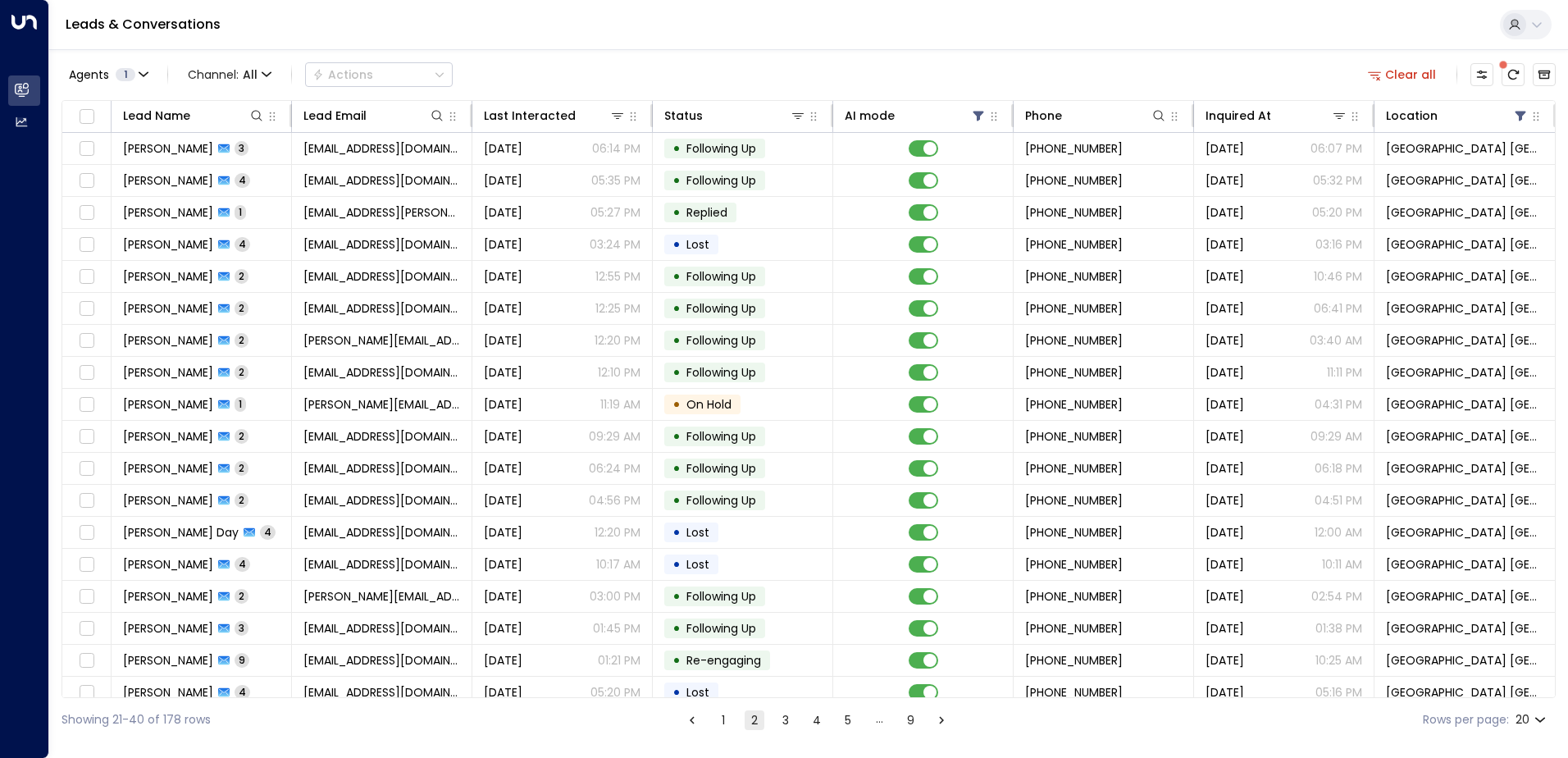
click at [724, 721] on button "1" at bounding box center [722, 720] width 20 height 20
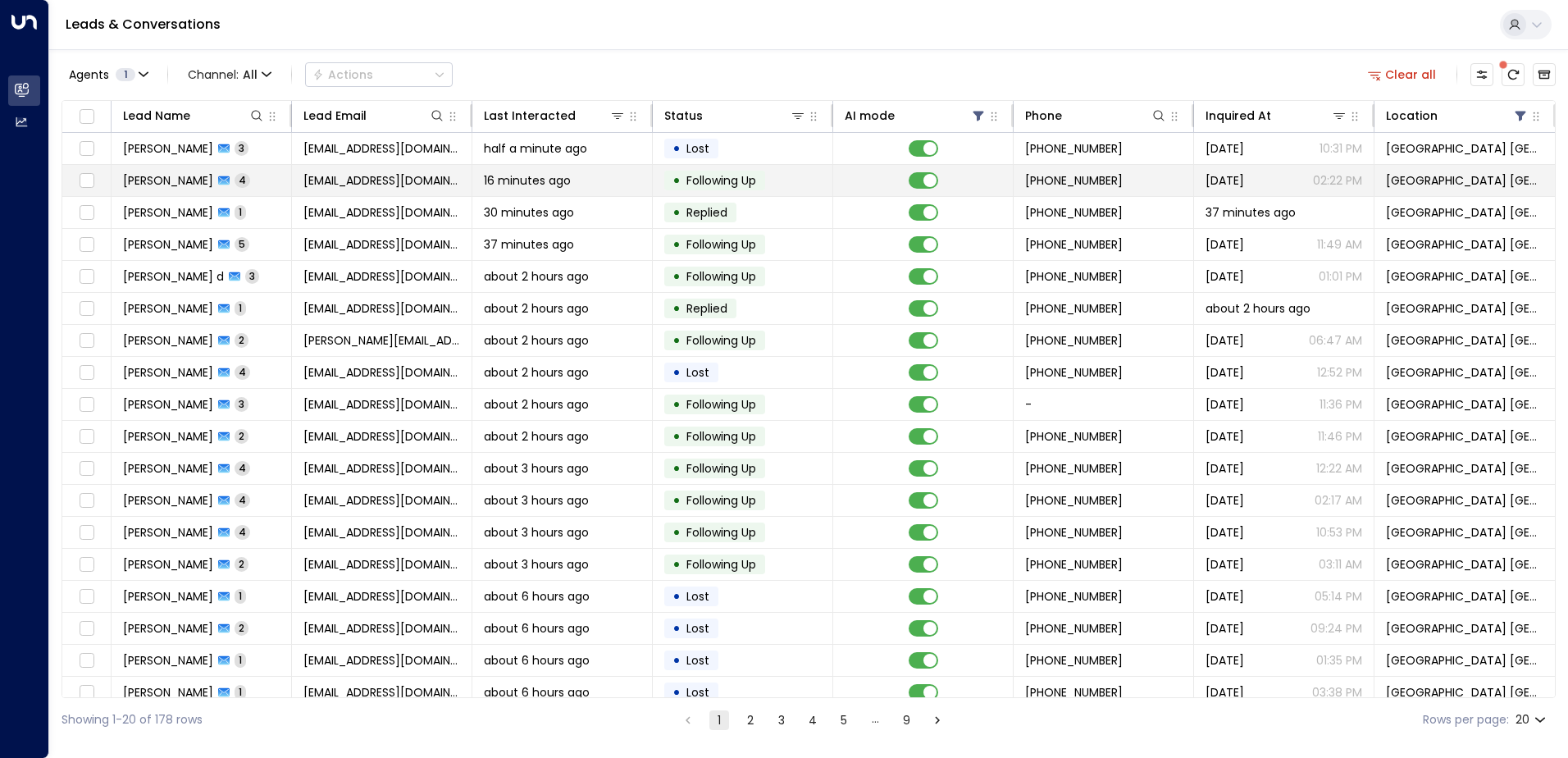
click at [343, 186] on span "[EMAIL_ADDRESS][DOMAIN_NAME]" at bounding box center [382, 180] width 157 height 17
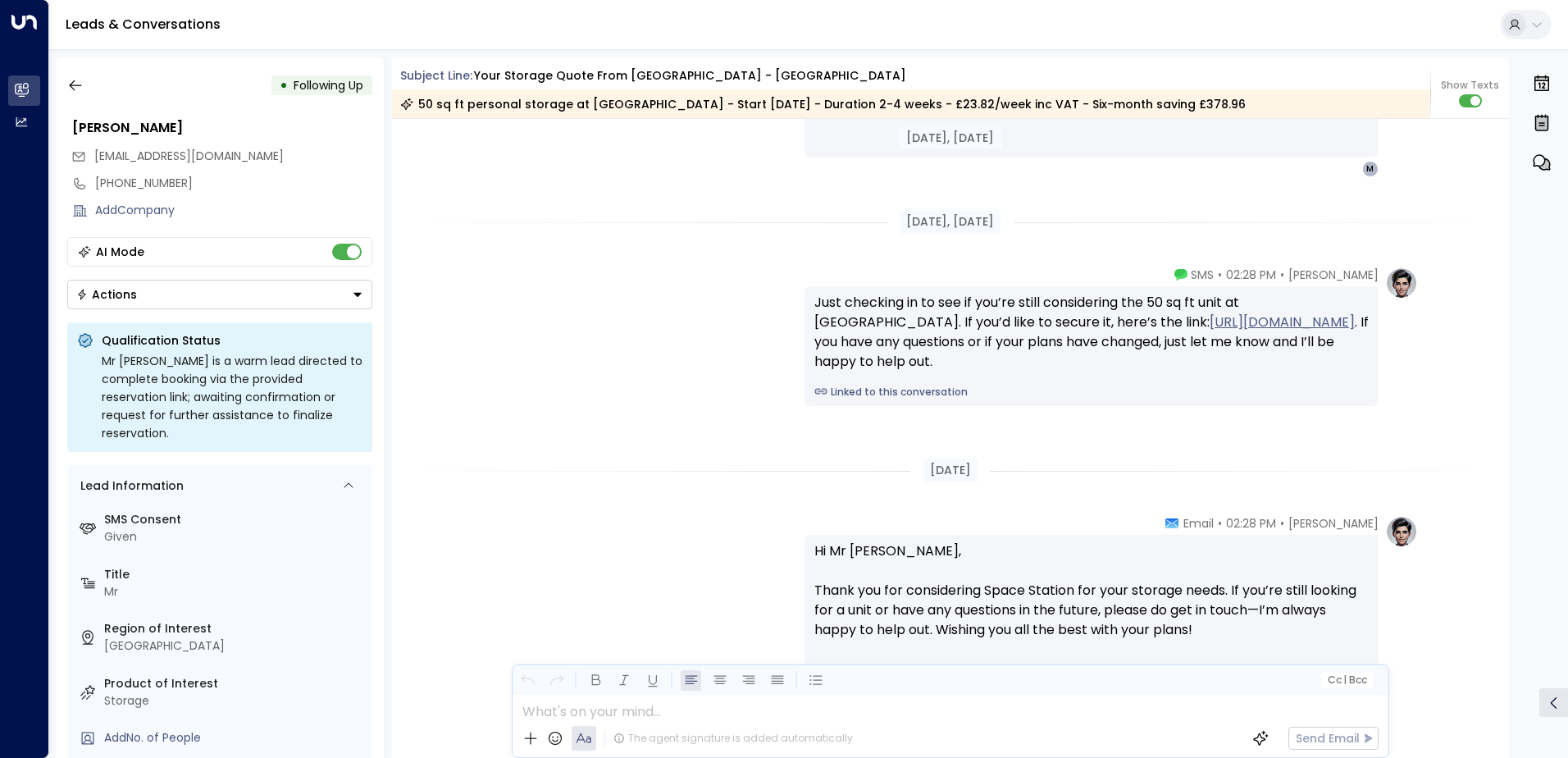
scroll to position [2515, 0]
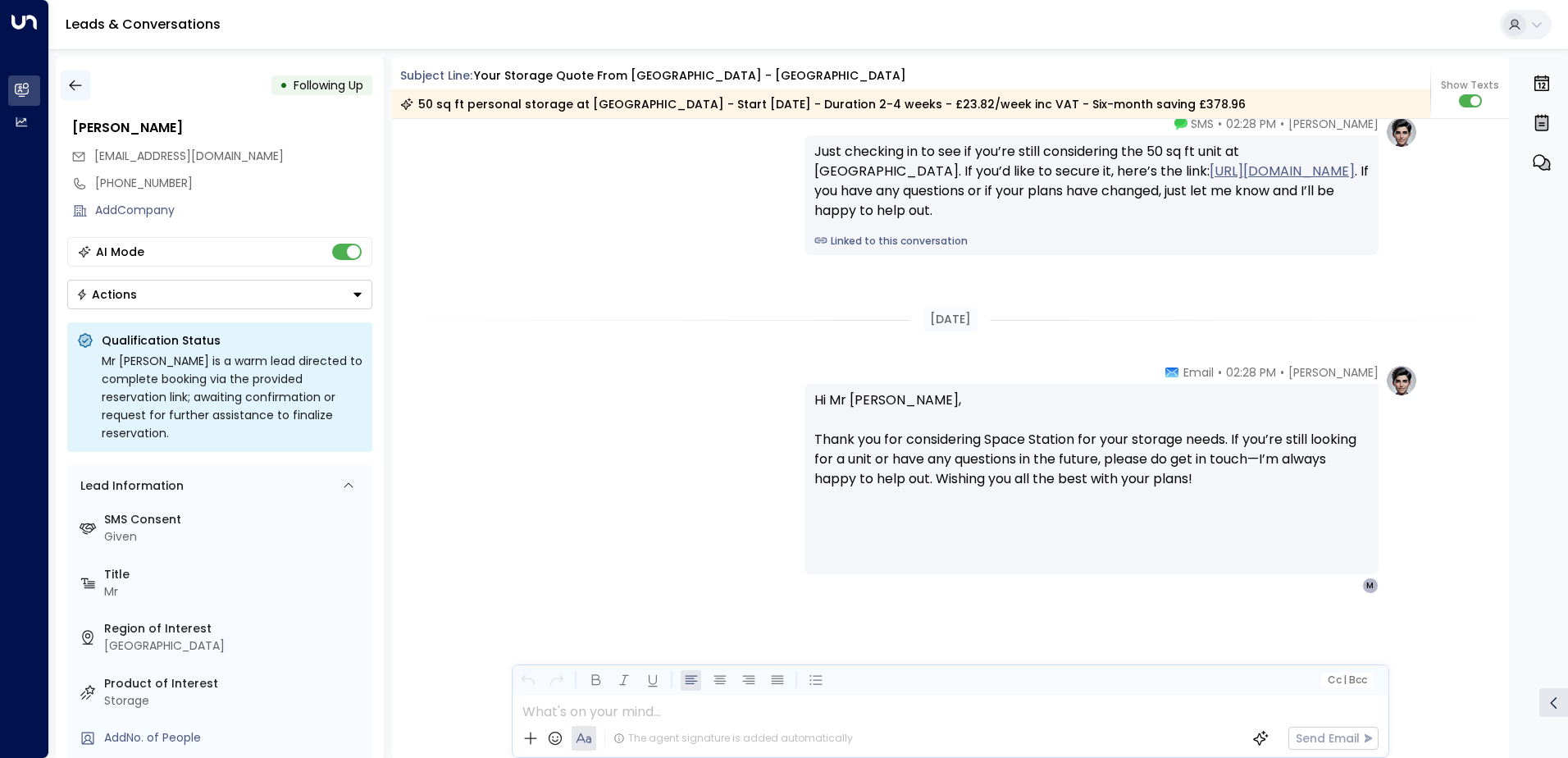
click at [81, 92] on icon "button" at bounding box center [76, 86] width 17 height 17
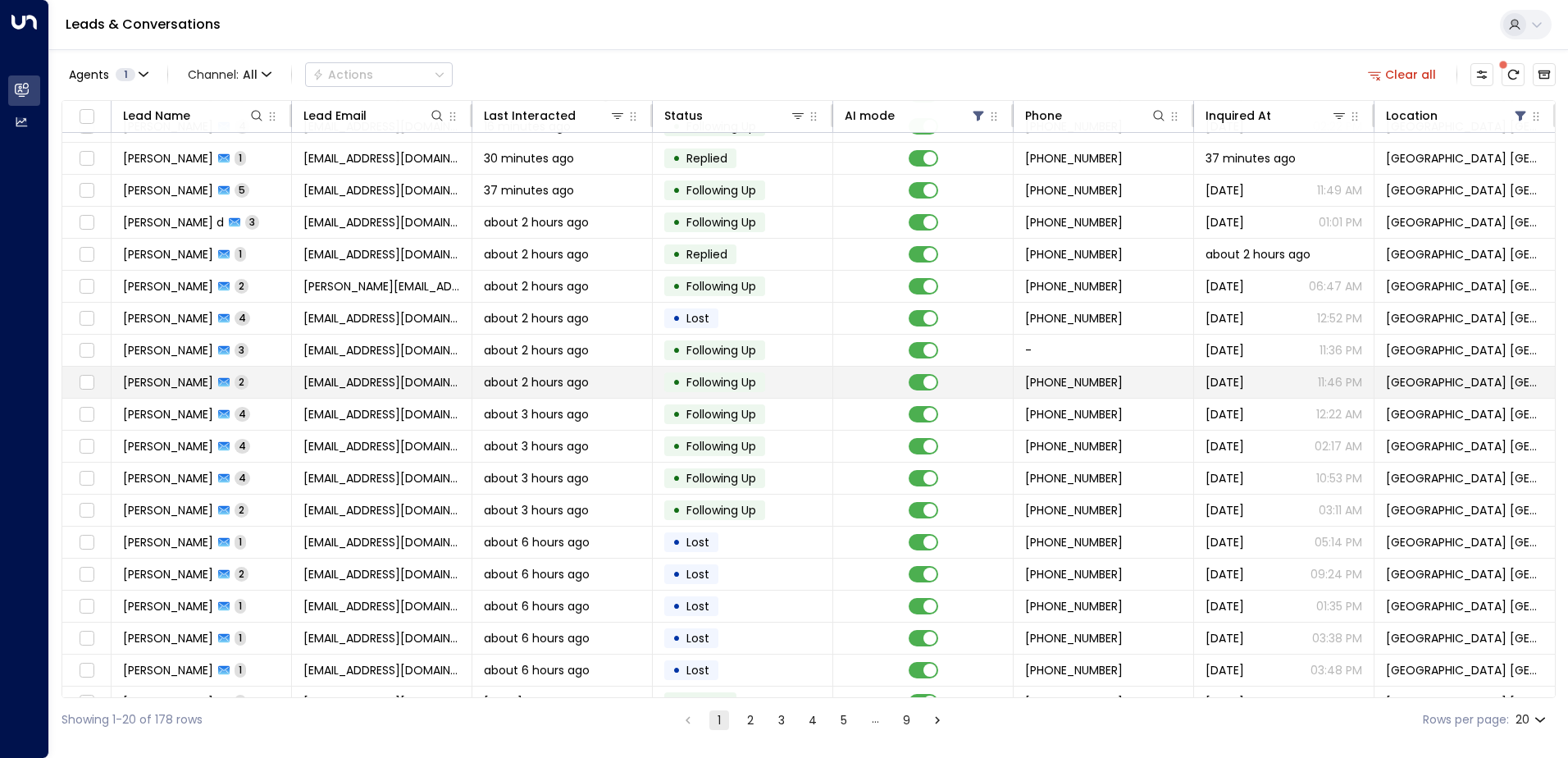
scroll to position [80, 0]
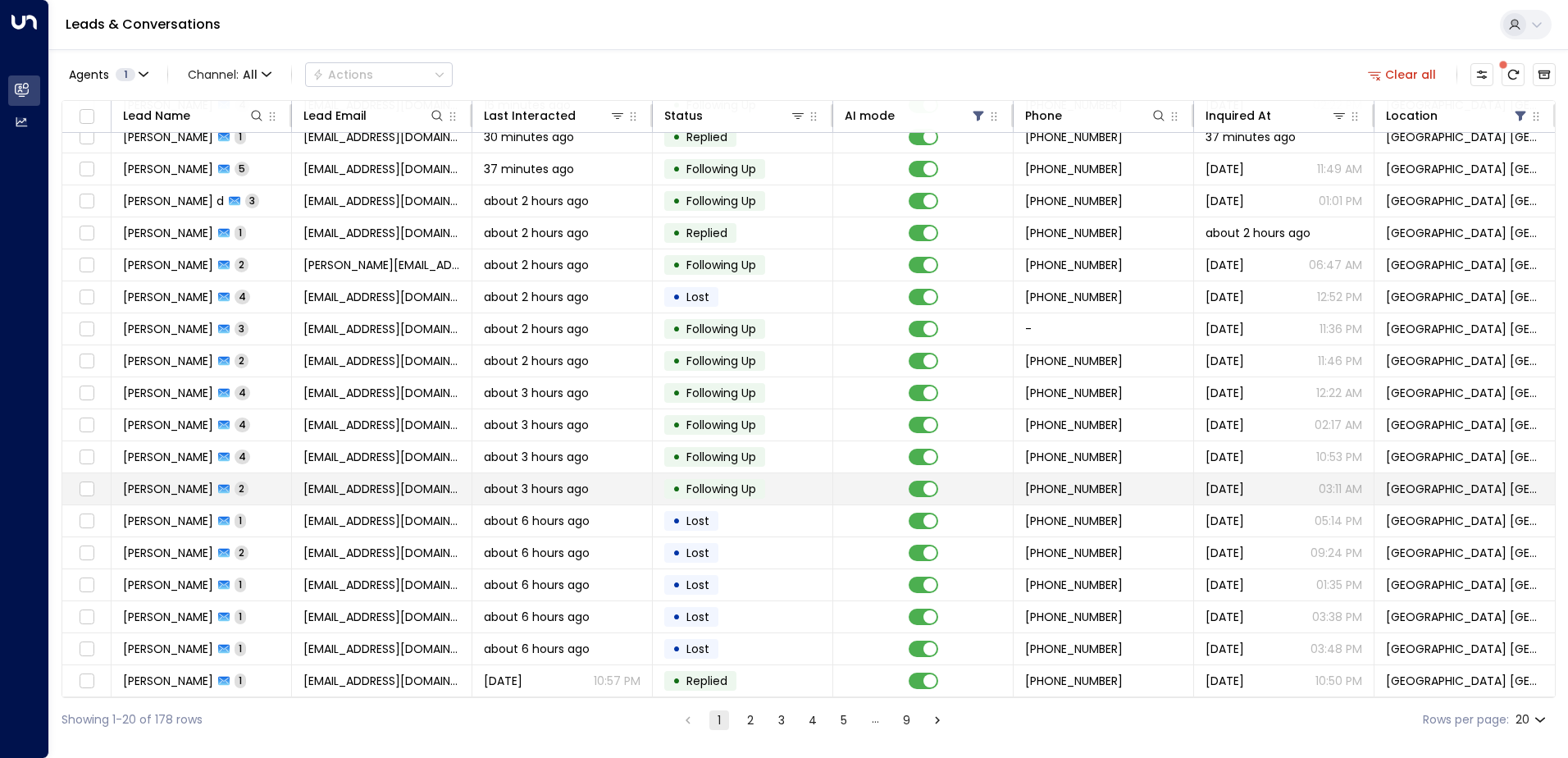
click at [272, 484] on td "[PERSON_NAME] 2" at bounding box center [201, 488] width 180 height 31
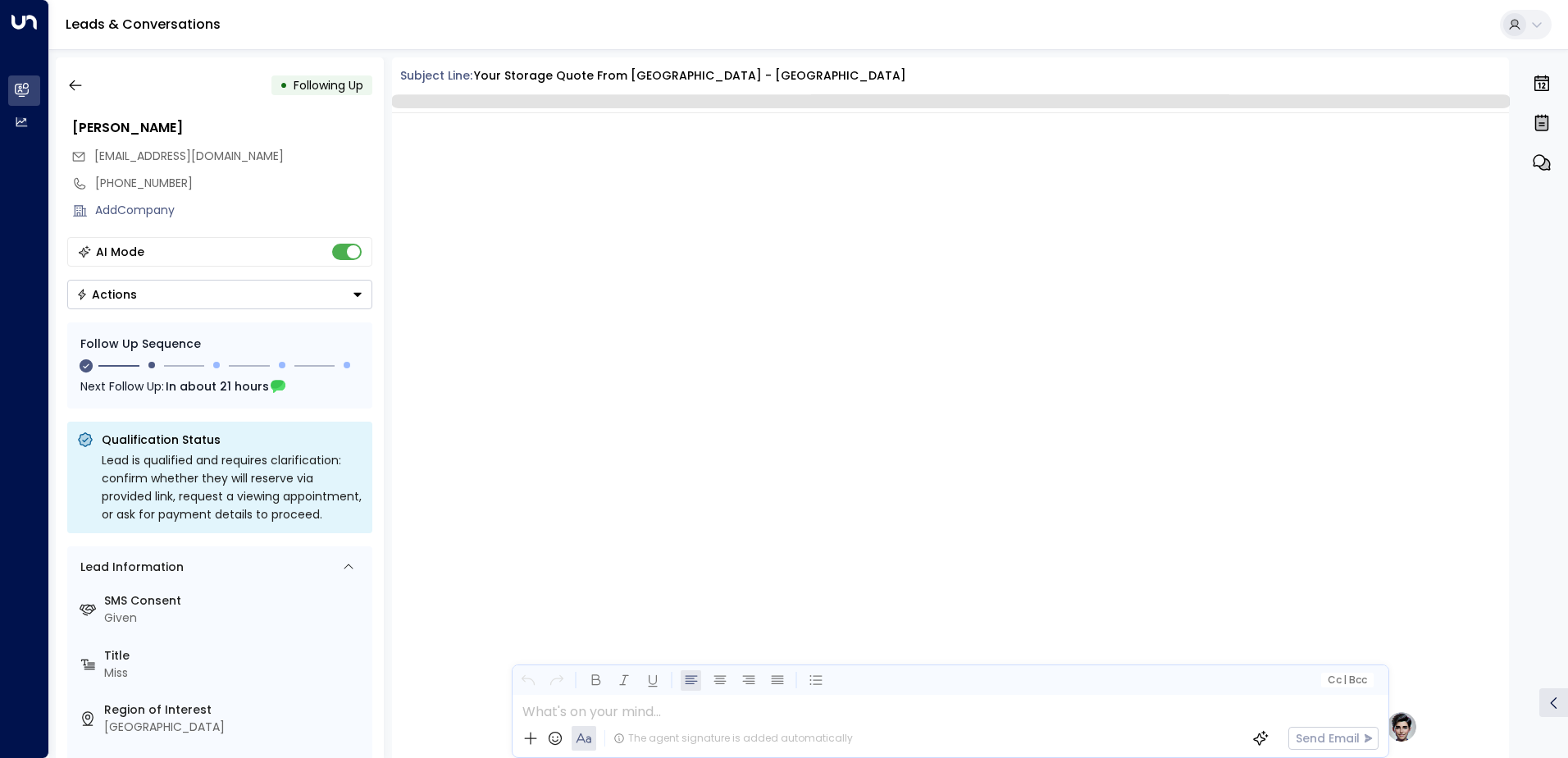
scroll to position [1256, 0]
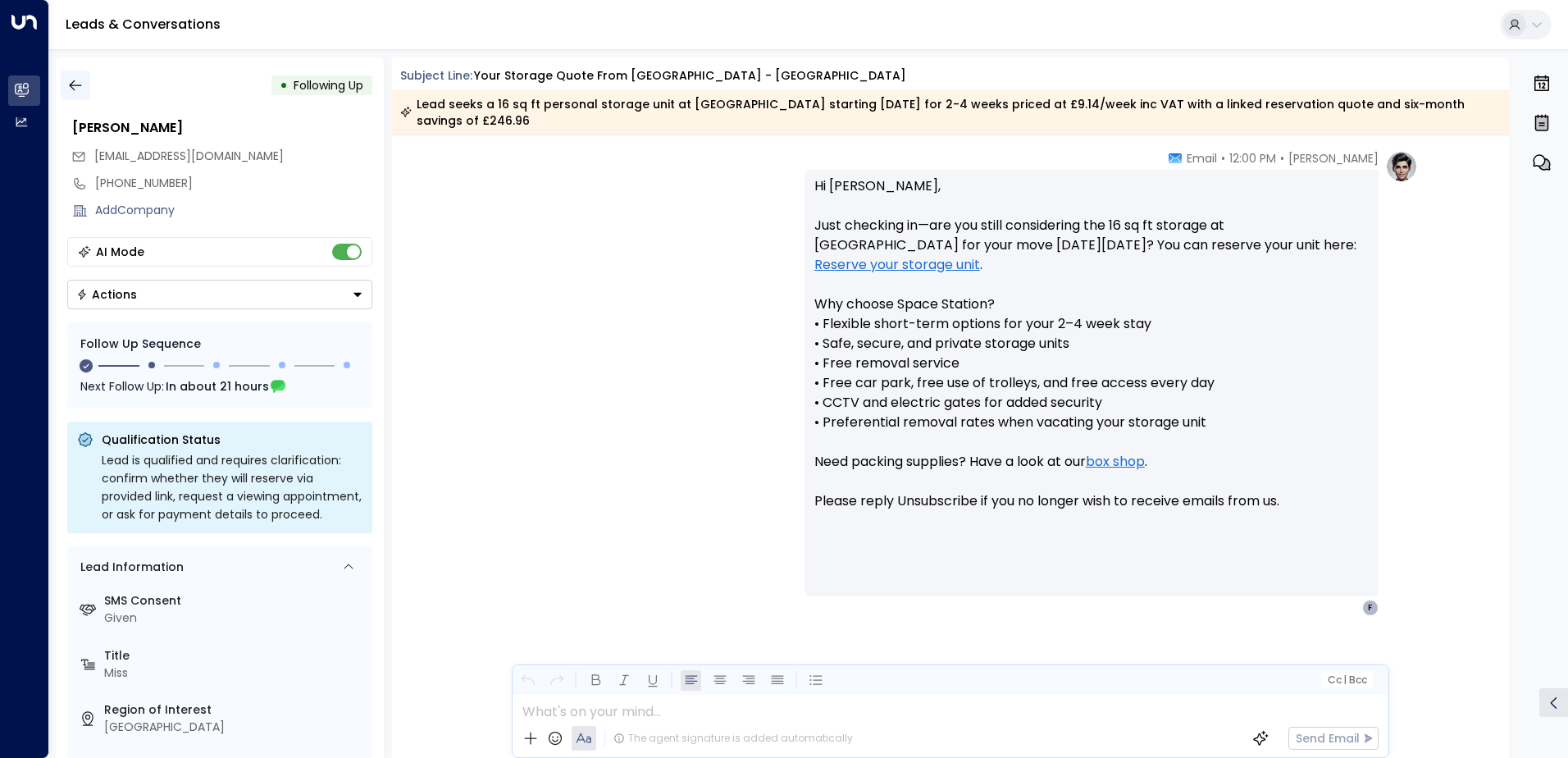
click at [62, 77] on button "button" at bounding box center [76, 86] width 30 height 30
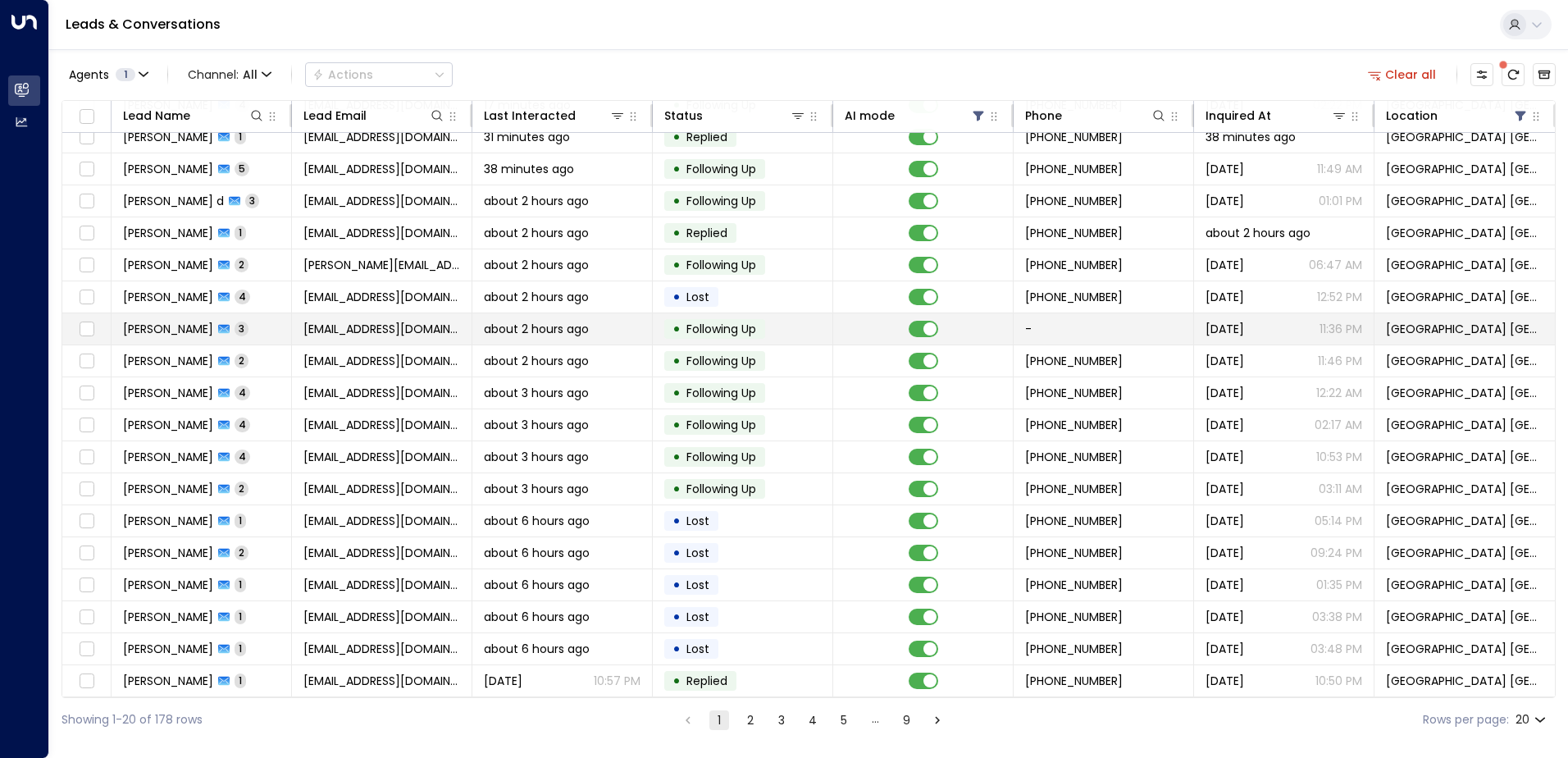
scroll to position [80, 0]
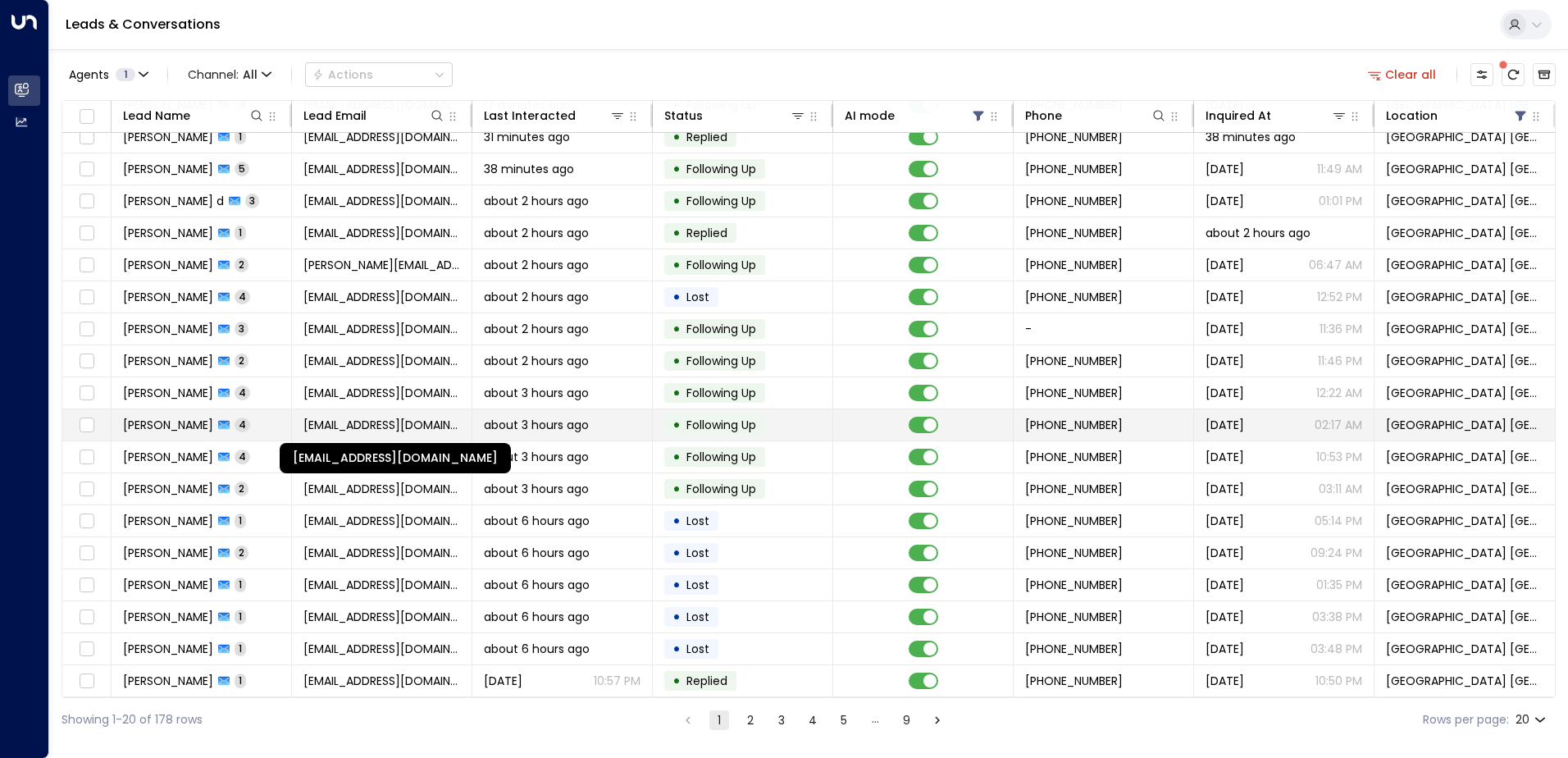
click at [441, 416] on span "[EMAIL_ADDRESS][DOMAIN_NAME]" at bounding box center [382, 425] width 157 height 17
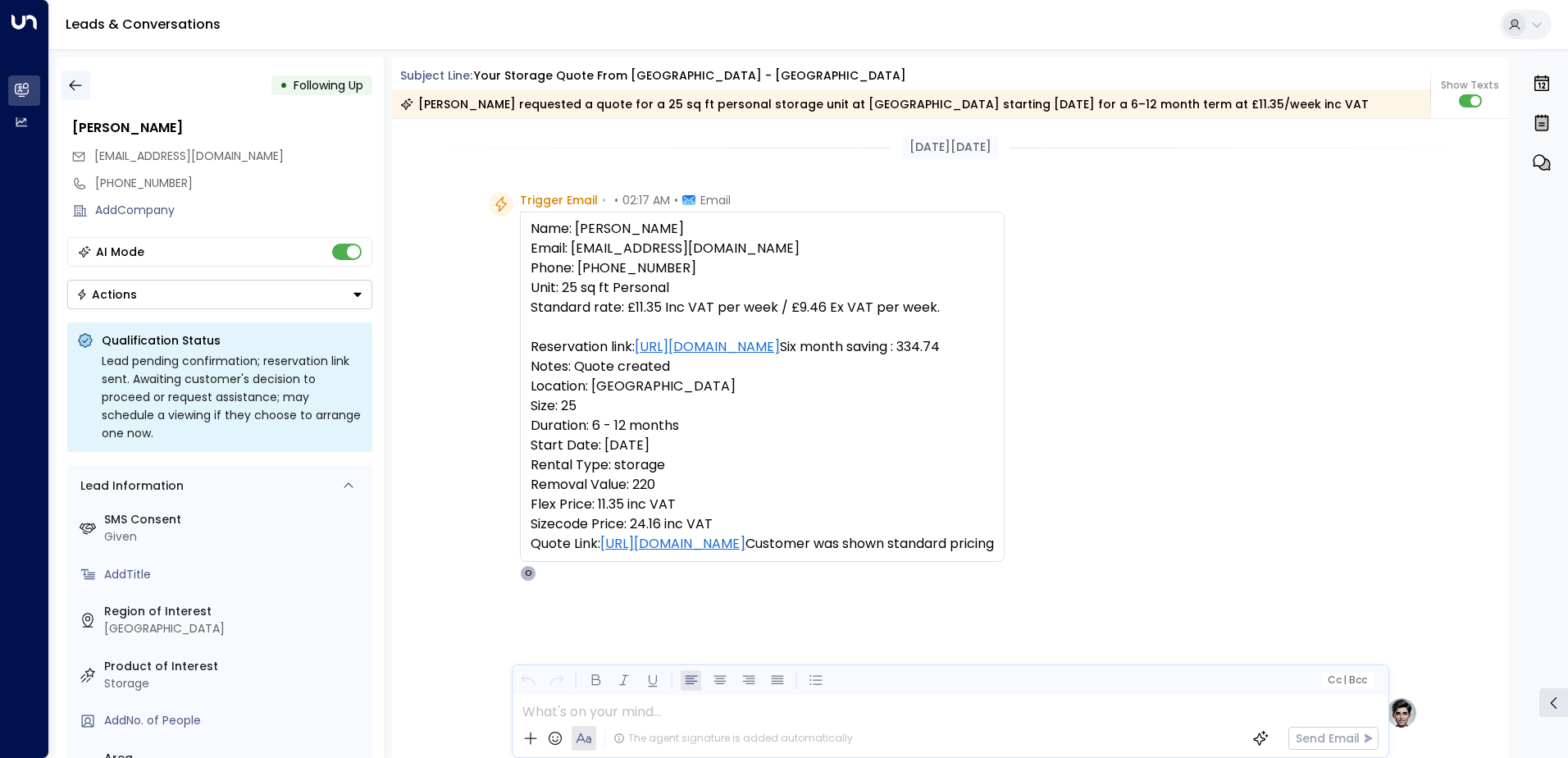
click at [83, 91] on icon "button" at bounding box center [76, 86] width 17 height 17
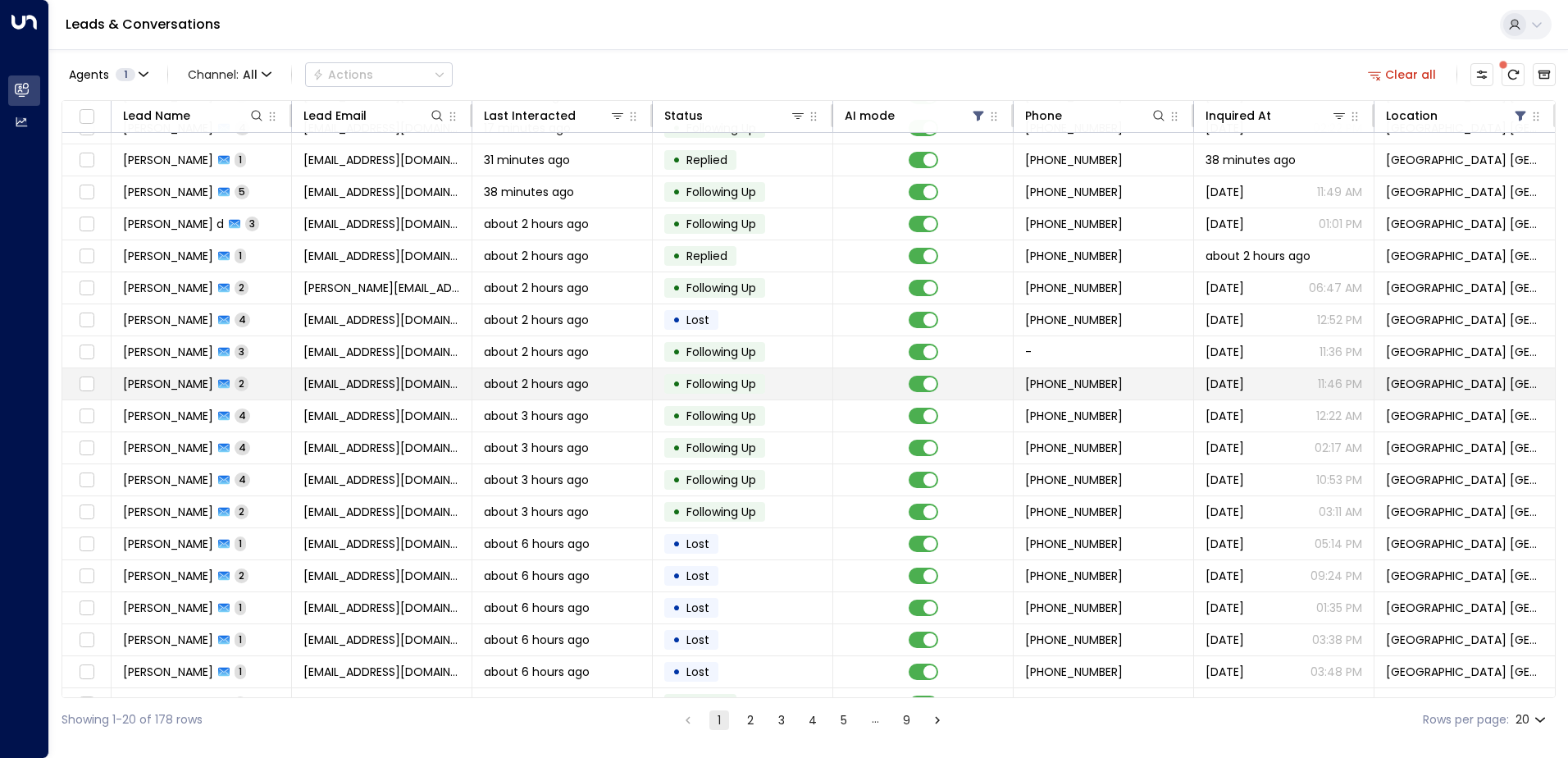
scroll to position [80, 0]
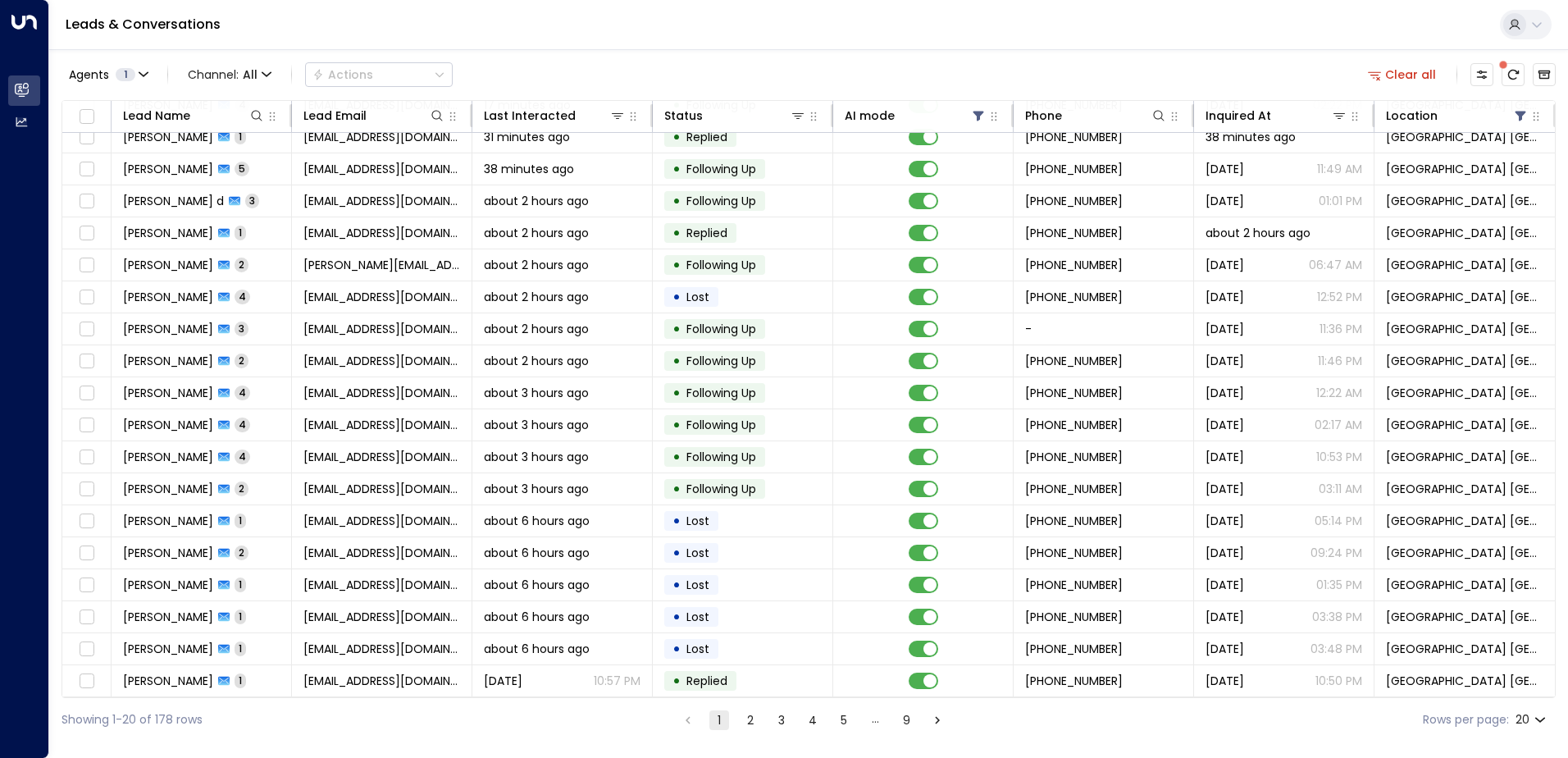
click at [752, 721] on button "2" at bounding box center [749, 720] width 20 height 20
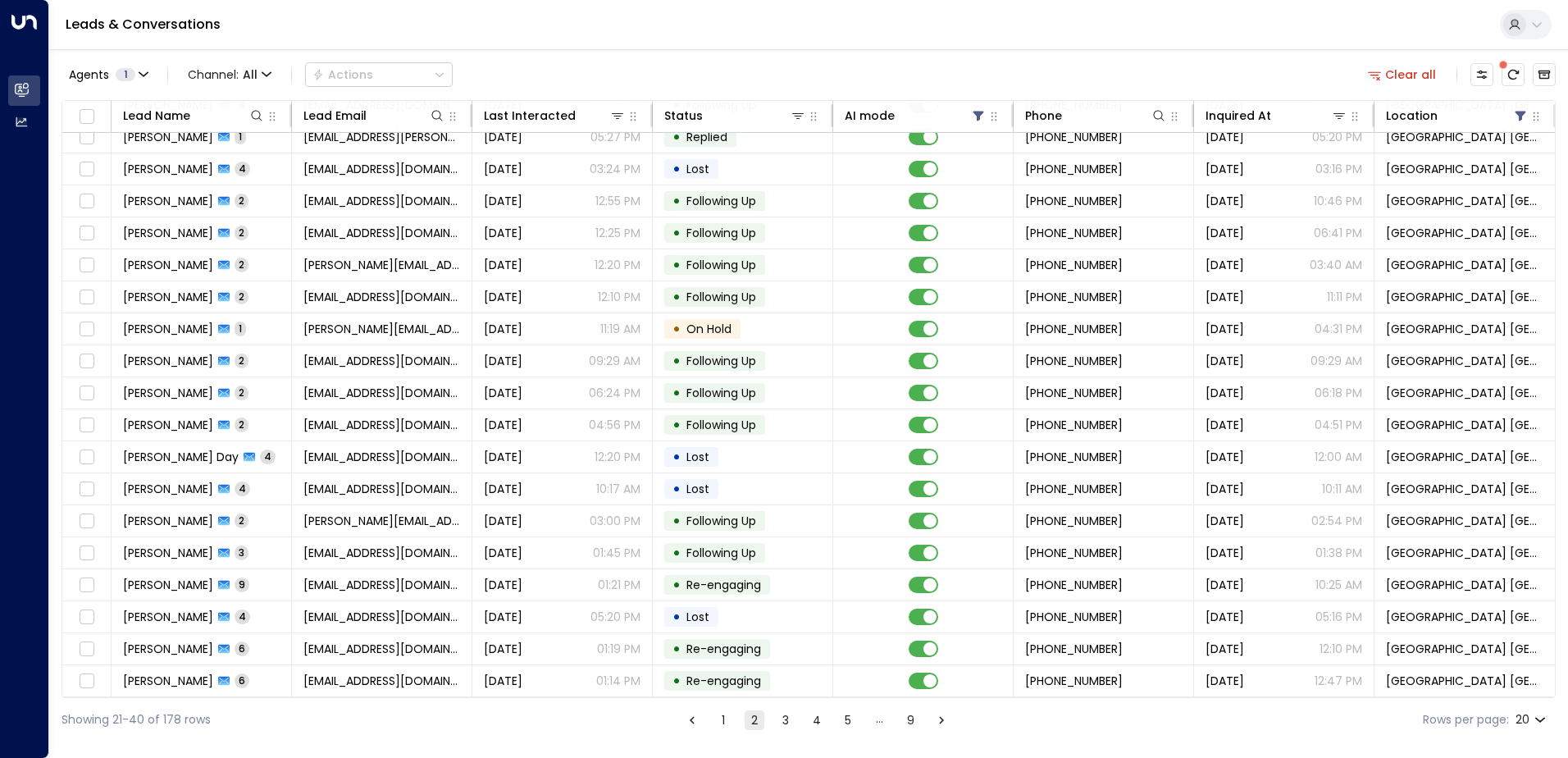
click at [781, 729] on button "3" at bounding box center [785, 720] width 20 height 20
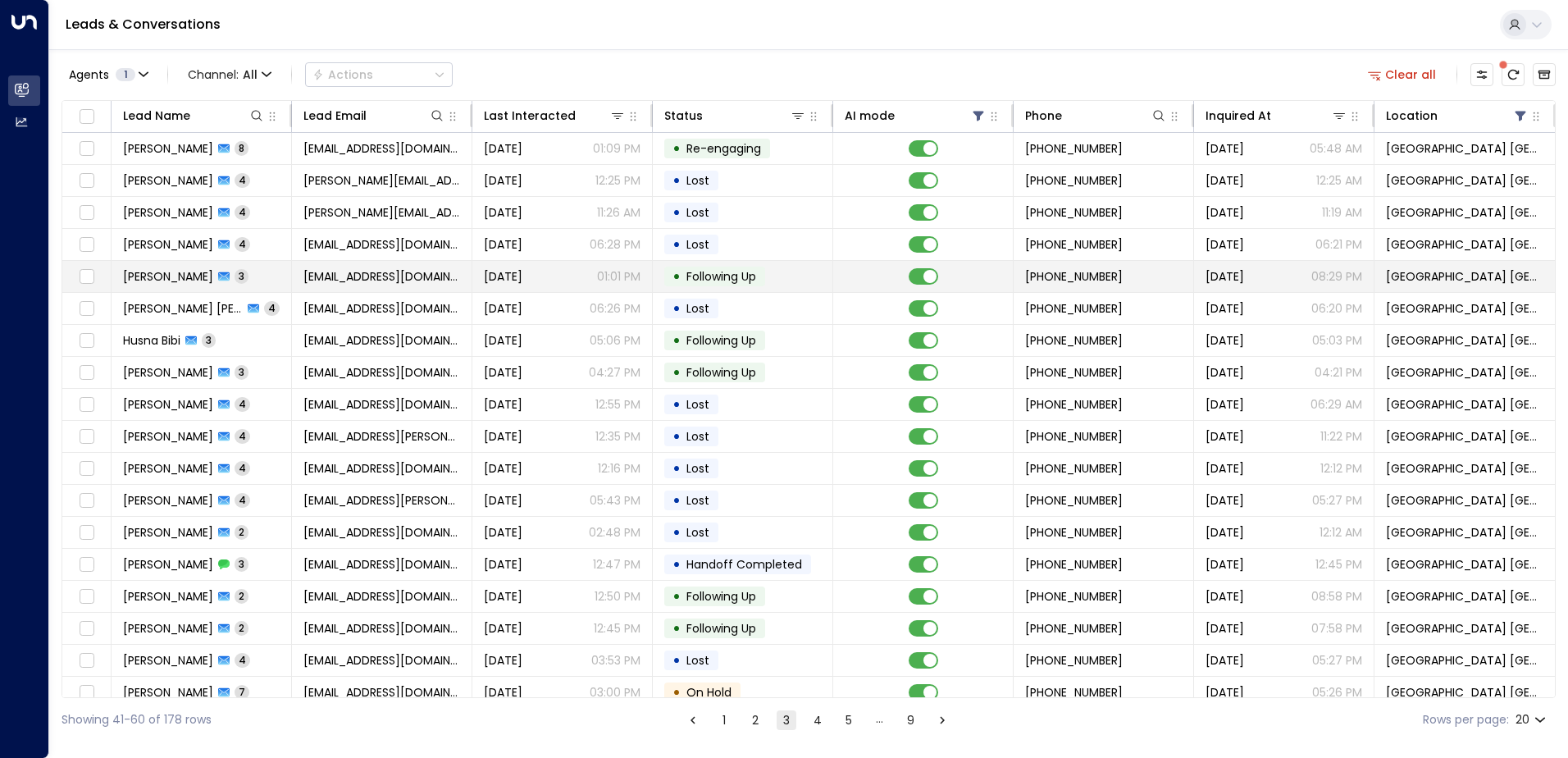
click at [286, 278] on td "[PERSON_NAME] 3" at bounding box center [201, 275] width 180 height 31
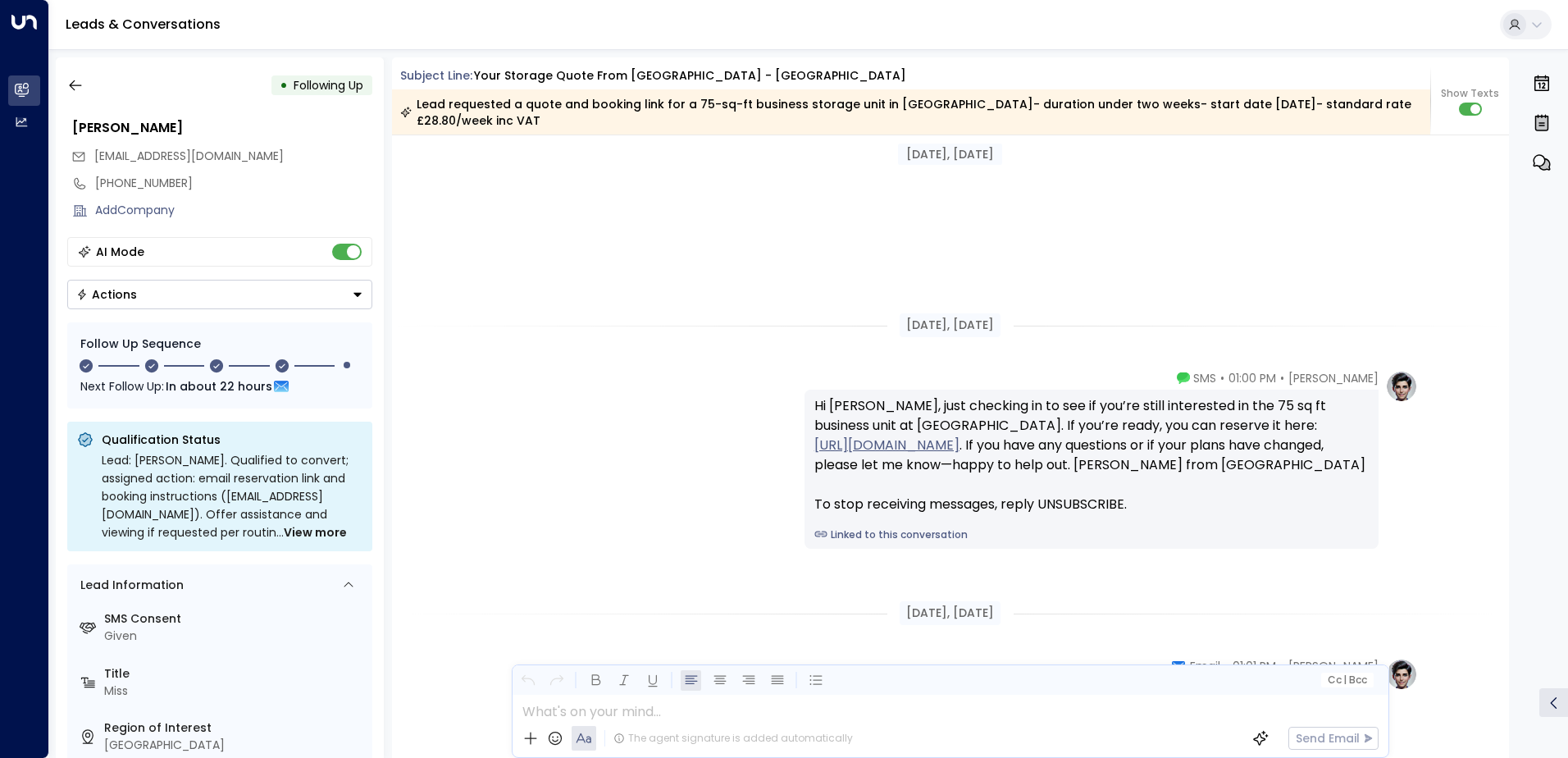
scroll to position [1956, 0]
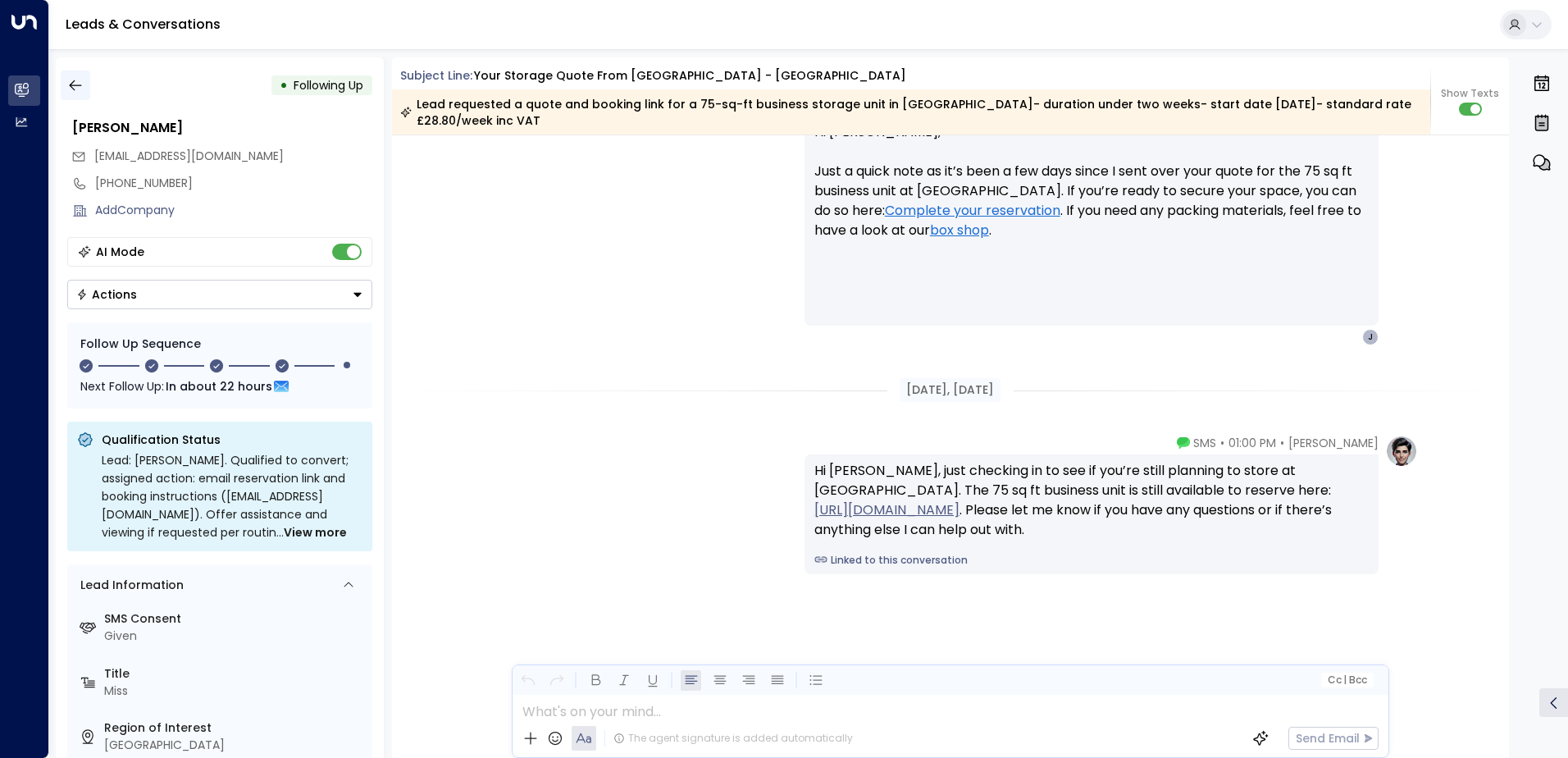
click at [77, 74] on button "button" at bounding box center [76, 86] width 30 height 30
